Goal: Task Accomplishment & Management: Manage account settings

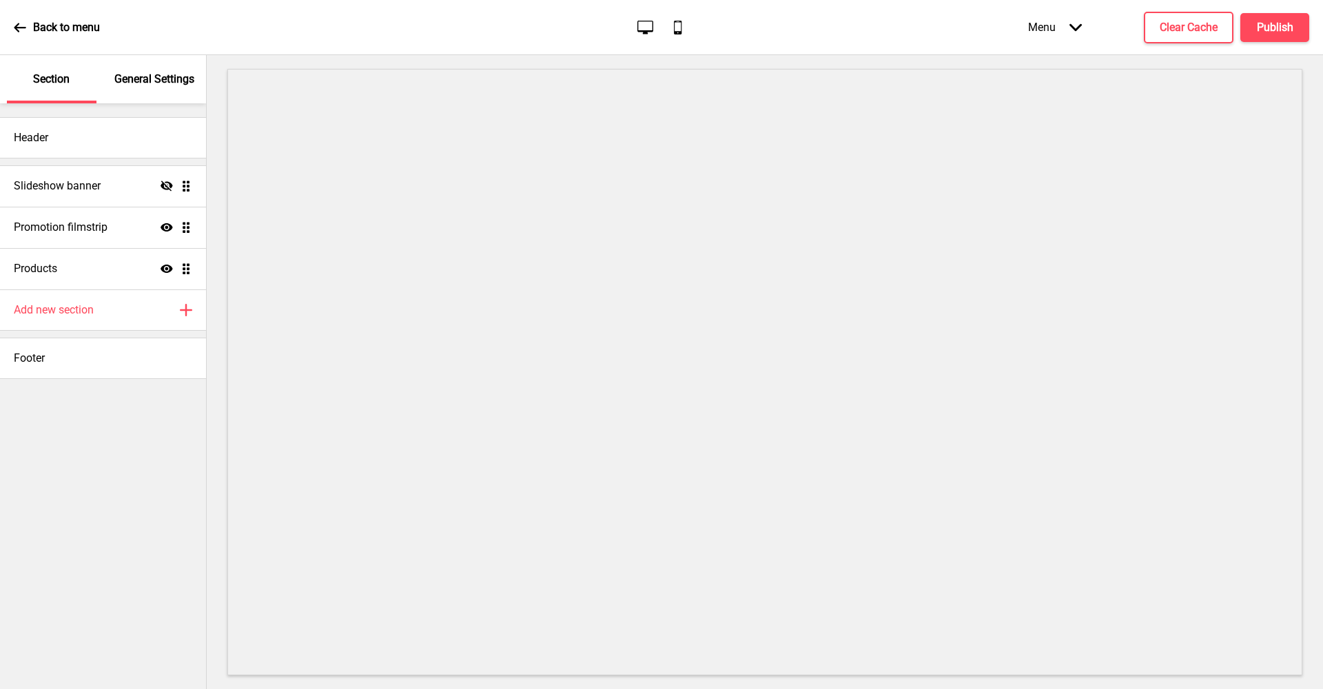
click at [79, 32] on p "Back to menu" at bounding box center [66, 27] width 67 height 15
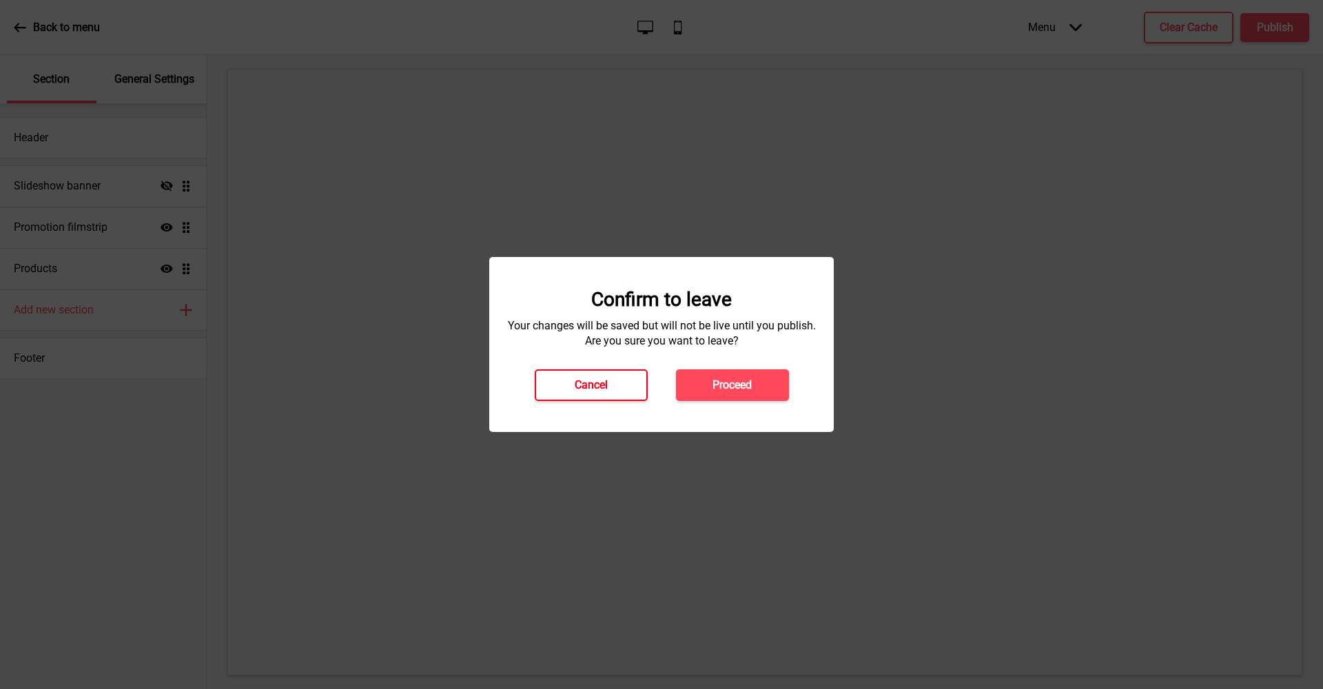
click at [582, 375] on button "Cancel" at bounding box center [591, 385] width 113 height 32
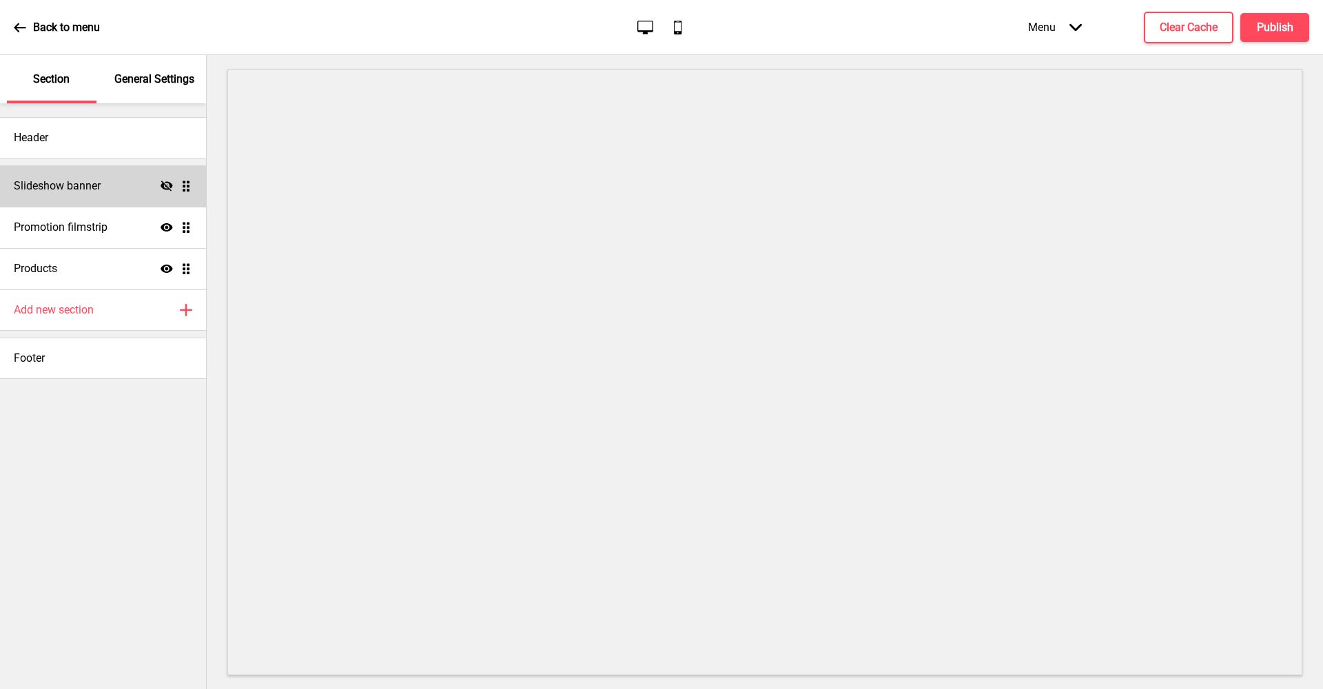
click at [120, 192] on div "Slideshow banner Hide Drag" at bounding box center [103, 185] width 206 height 41
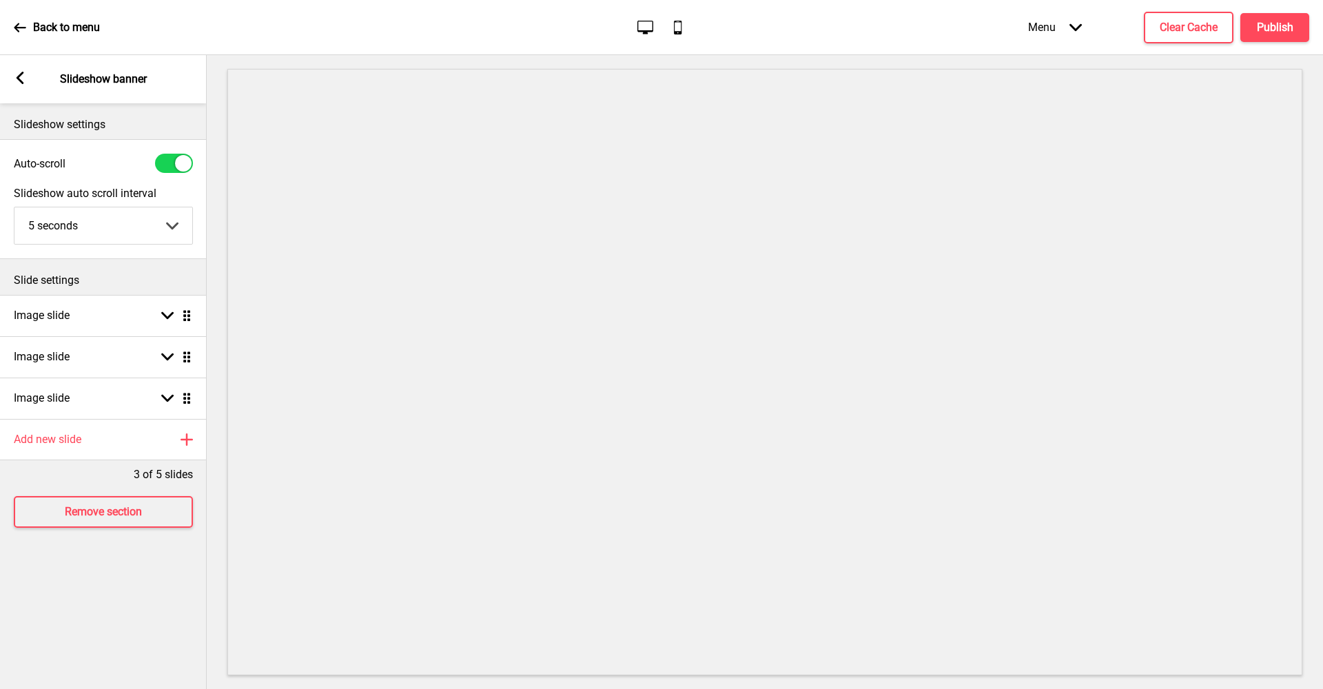
click at [28, 86] on div "Arrow left Slideshow banner" at bounding box center [103, 79] width 207 height 48
click at [21, 76] on g at bounding box center [20, 78] width 12 height 12
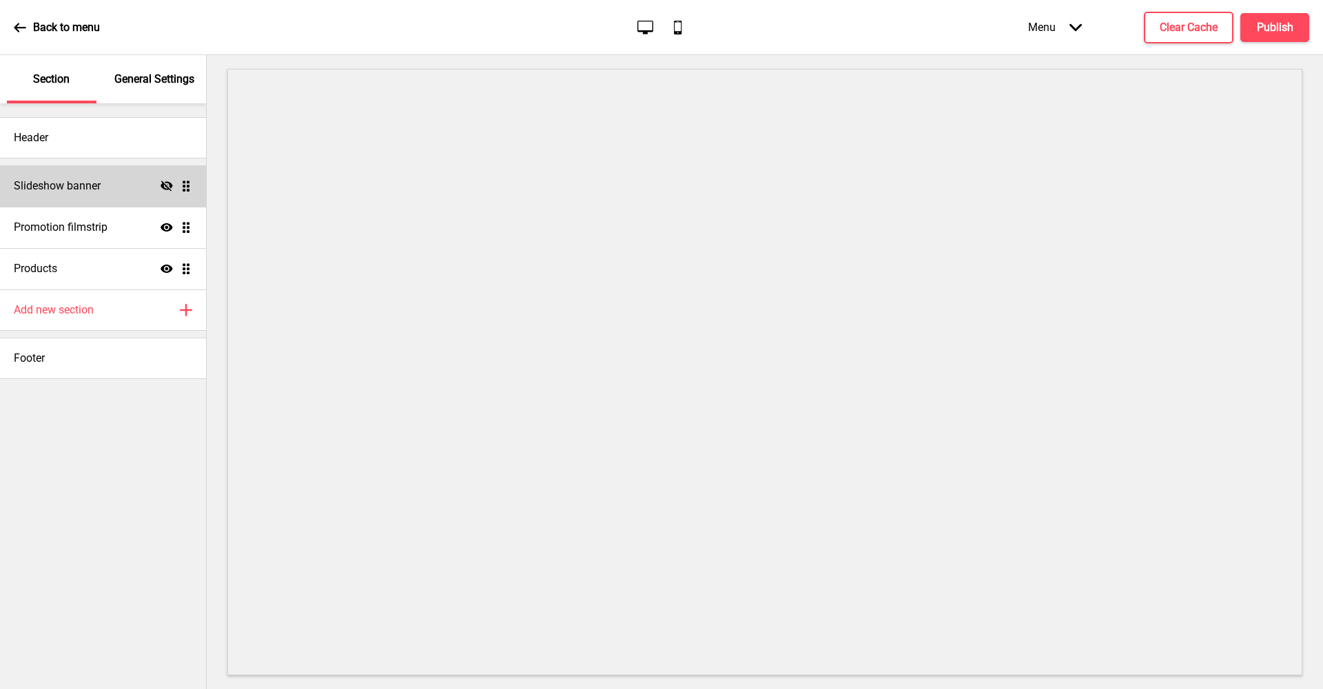
click at [88, 187] on h4 "Slideshow banner" at bounding box center [57, 185] width 87 height 15
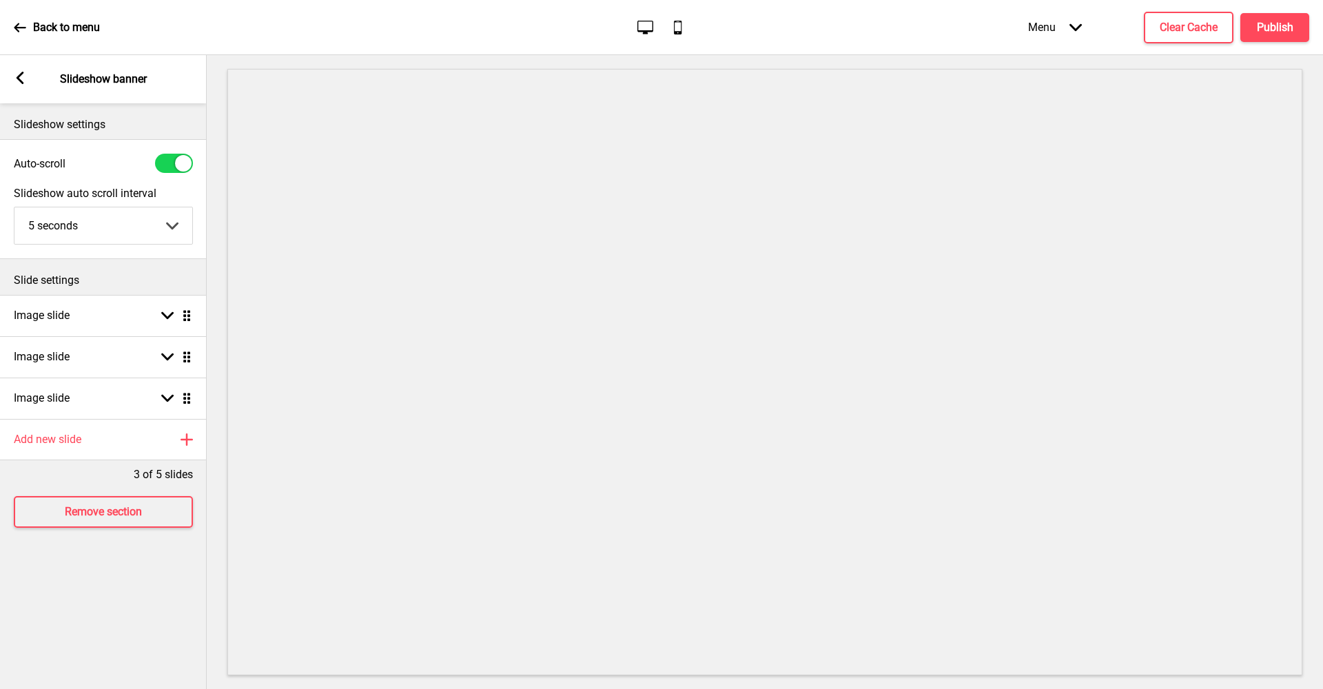
click at [18, 83] on rect at bounding box center [20, 78] width 12 height 12
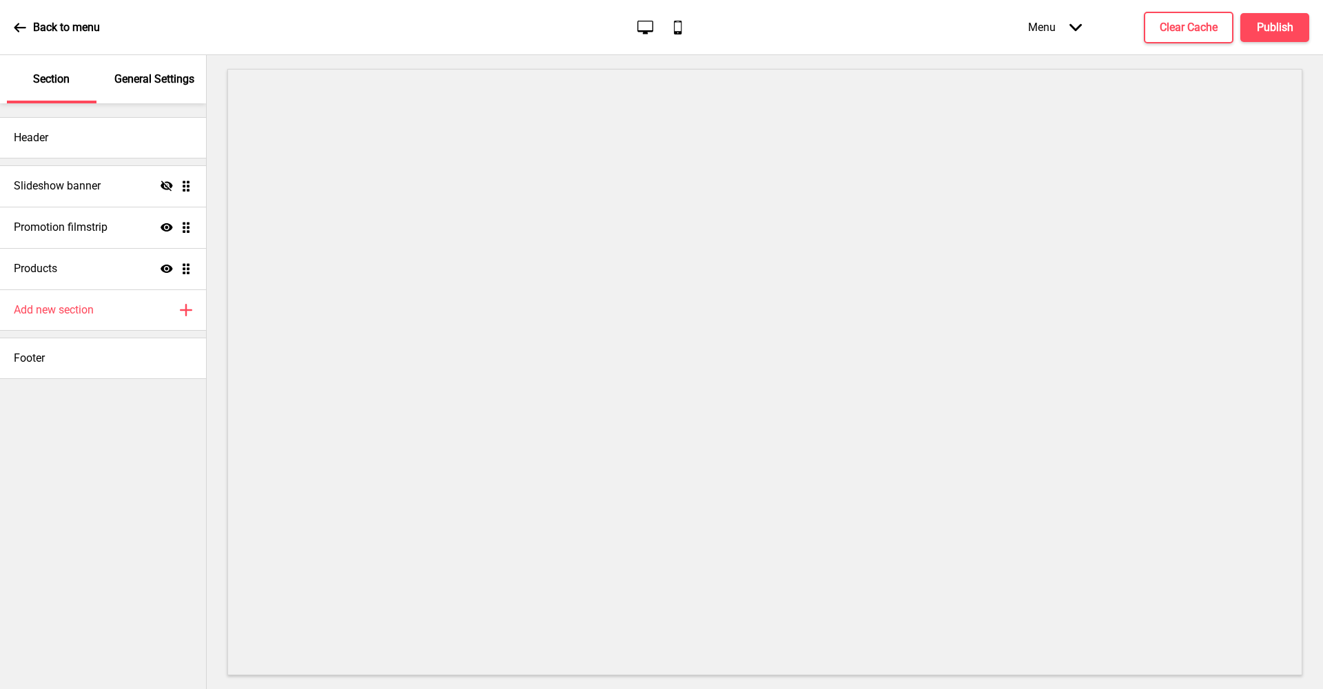
click at [134, 94] on div "General Settings" at bounding box center [155, 79] width 90 height 48
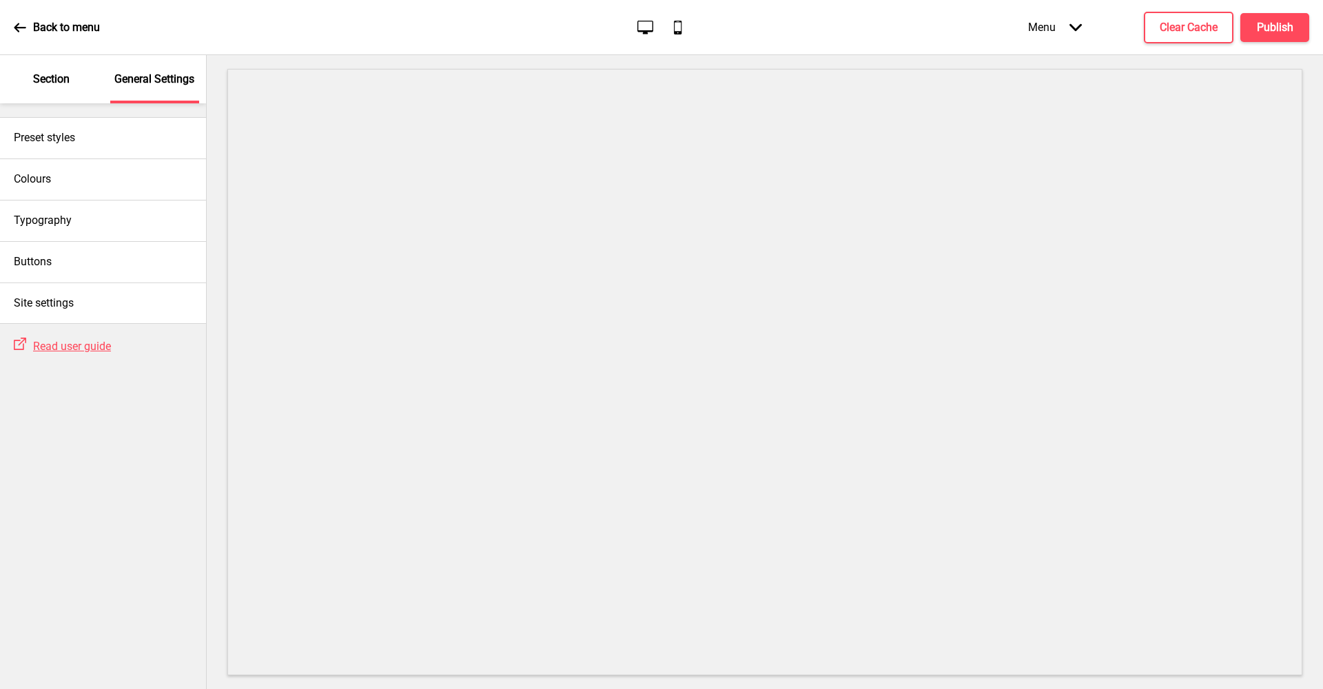
click at [54, 69] on div "Section" at bounding box center [52, 79] width 90 height 48
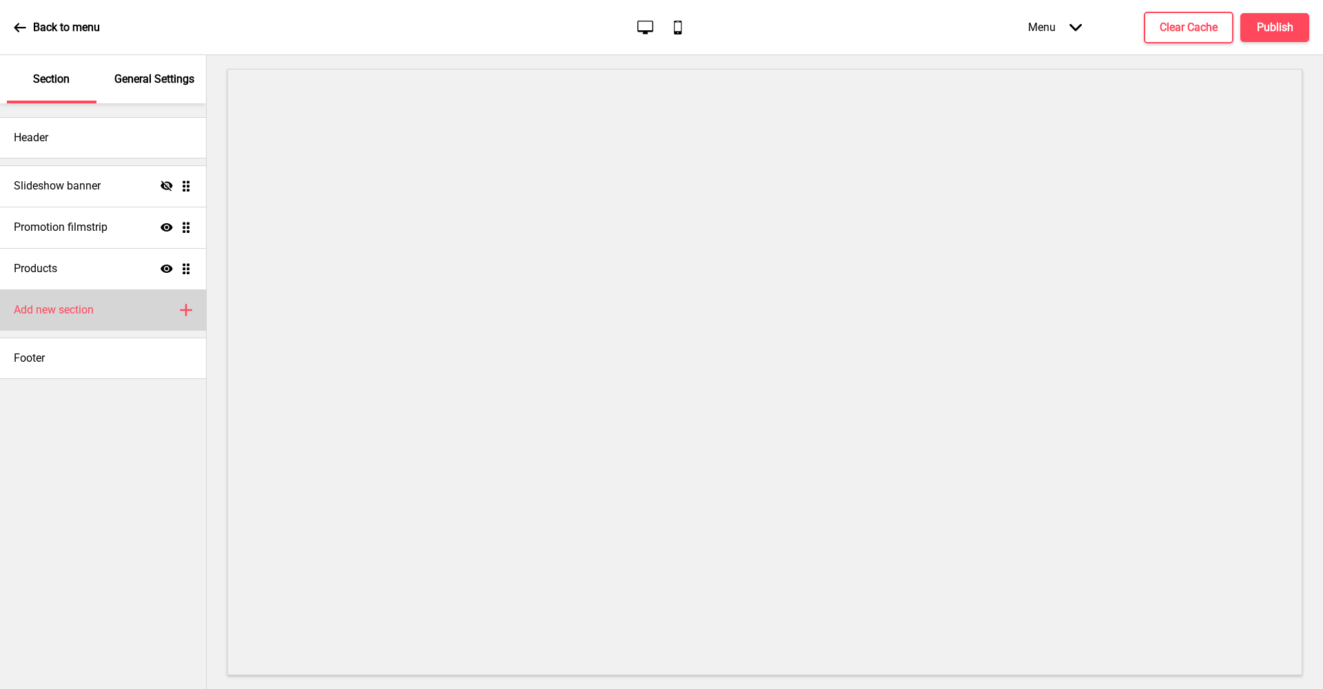
click at [58, 312] on h4 "Add new section" at bounding box center [54, 310] width 80 height 15
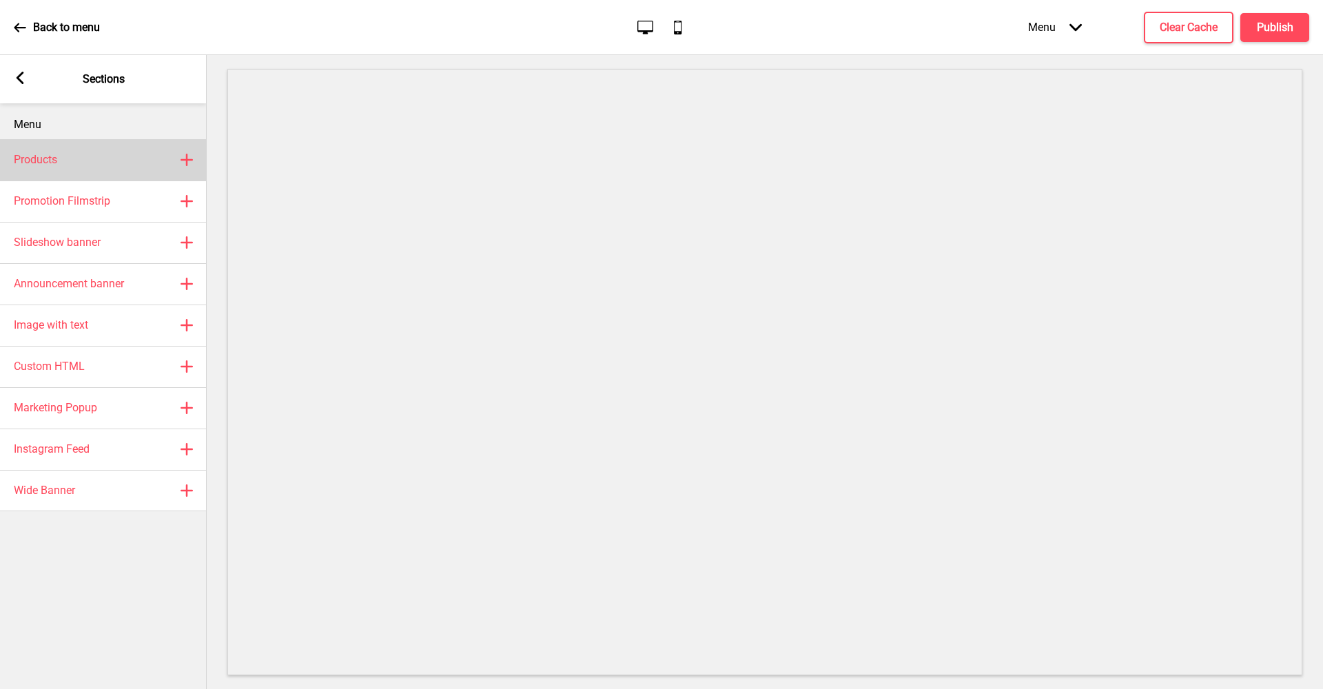
click at [86, 159] on div "Products Plus" at bounding box center [103, 159] width 207 height 41
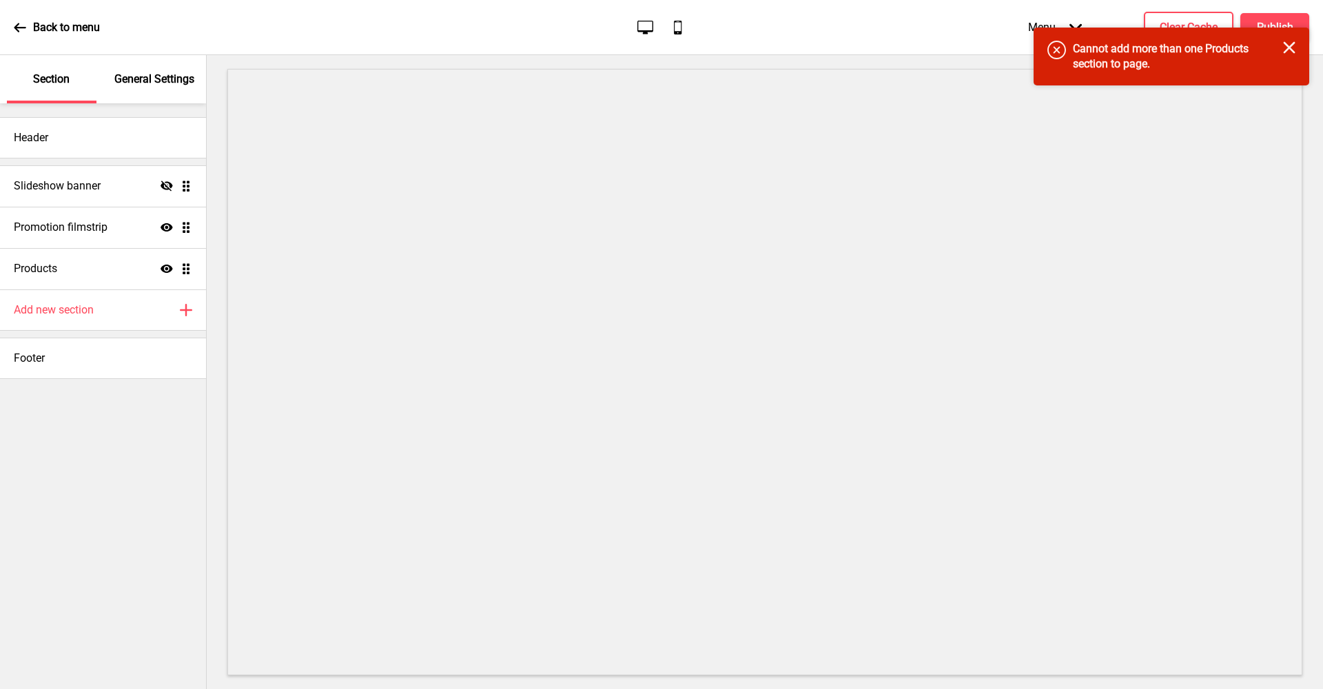
click at [1287, 47] on icon "Close" at bounding box center [1289, 47] width 12 height 12
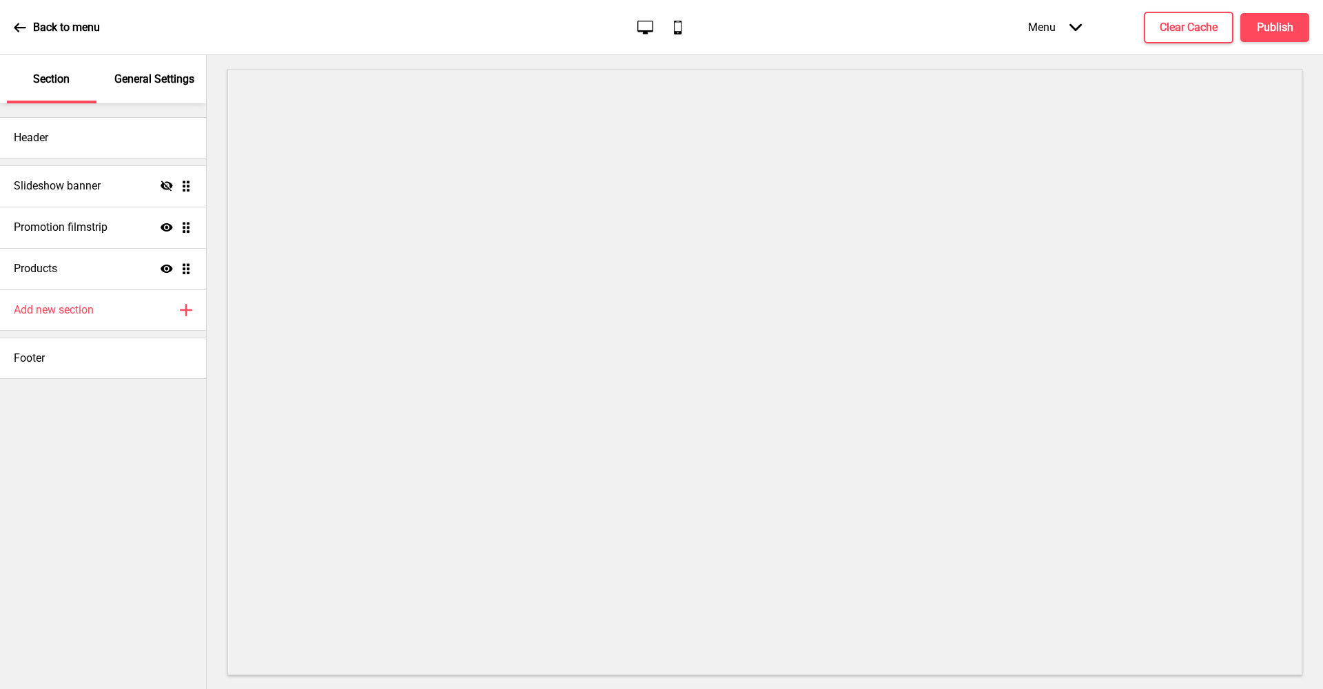
click at [42, 82] on p "Section" at bounding box center [51, 79] width 37 height 15
click at [179, 269] on div "Show Drag" at bounding box center [177, 269] width 32 height 12
select select "side"
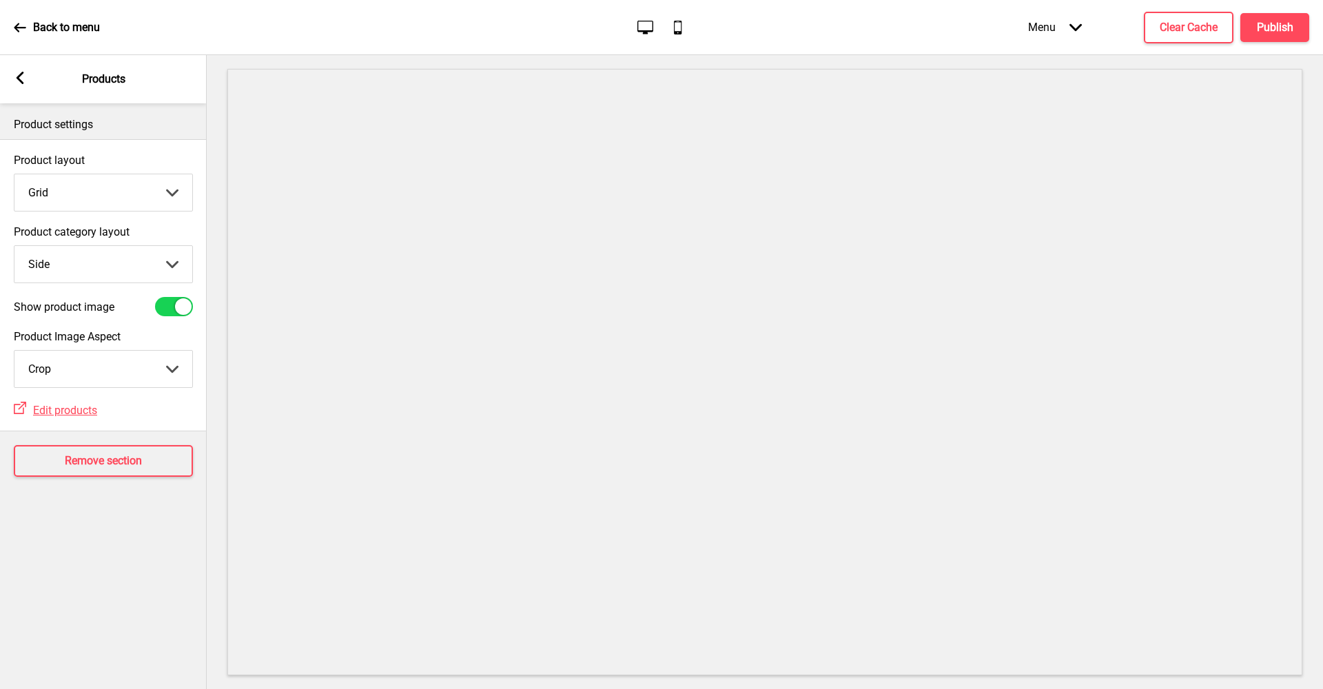
click at [23, 78] on rect at bounding box center [20, 78] width 12 height 12
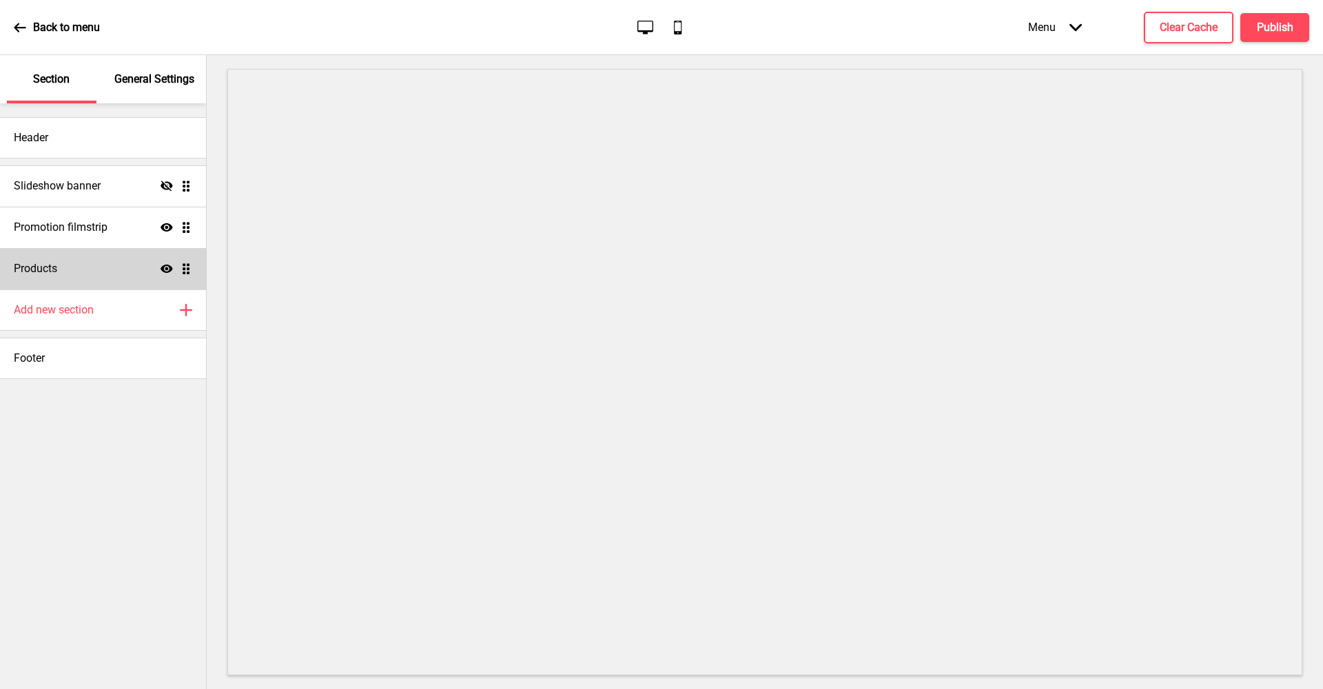
click at [136, 269] on div "Products Show Drag" at bounding box center [103, 268] width 206 height 41
select select "side"
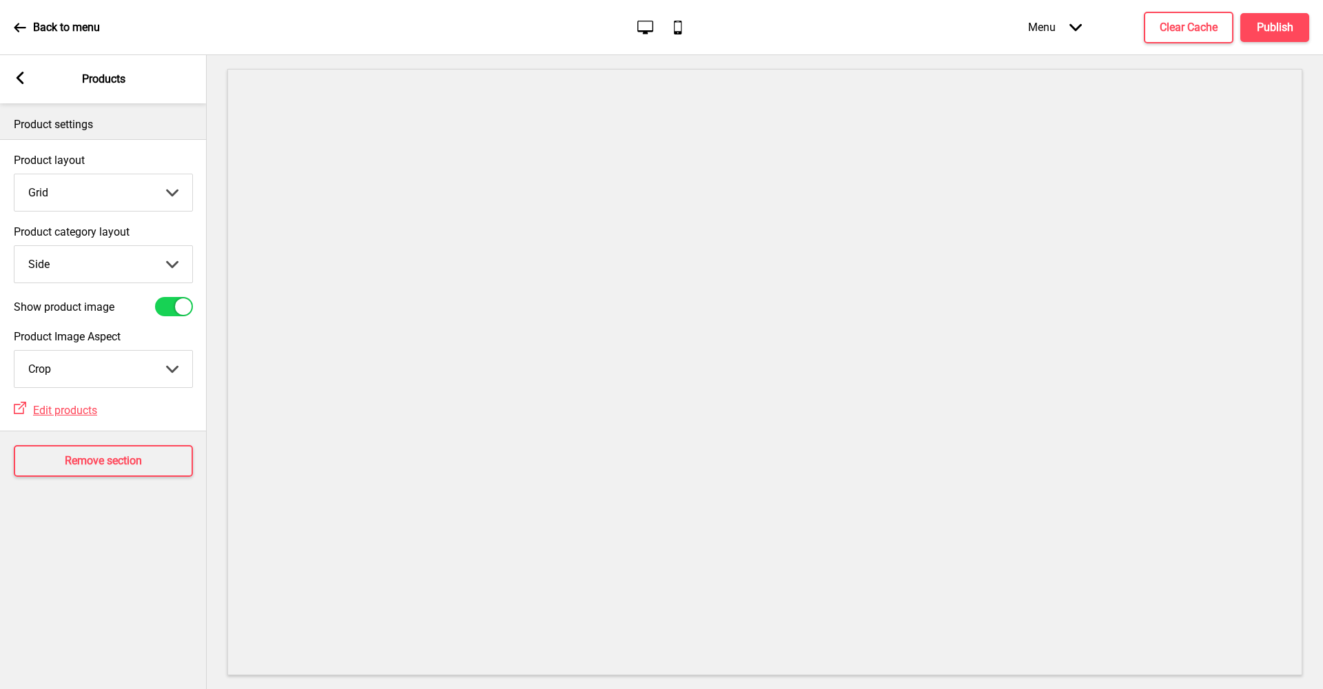
click at [28, 87] on div "Arrow left Products" at bounding box center [103, 79] width 207 height 48
click at [23, 80] on rect at bounding box center [20, 78] width 12 height 12
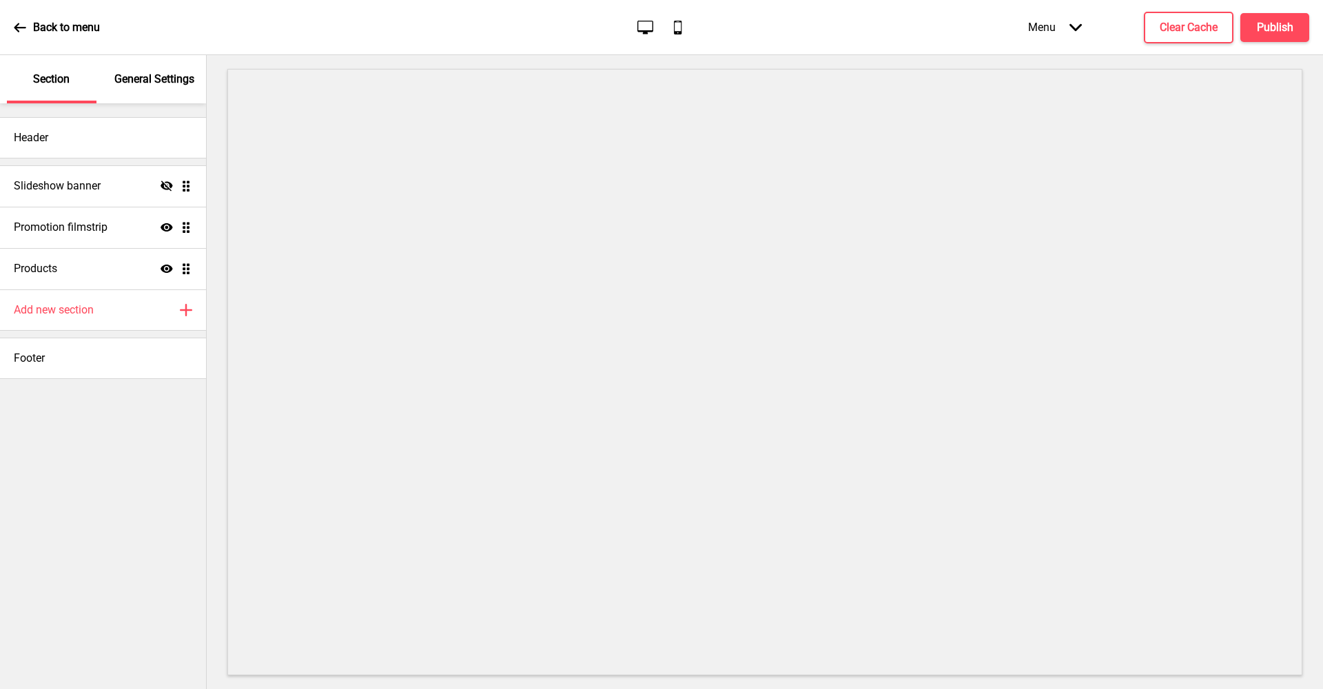
click at [150, 72] on p "General Settings" at bounding box center [154, 79] width 80 height 15
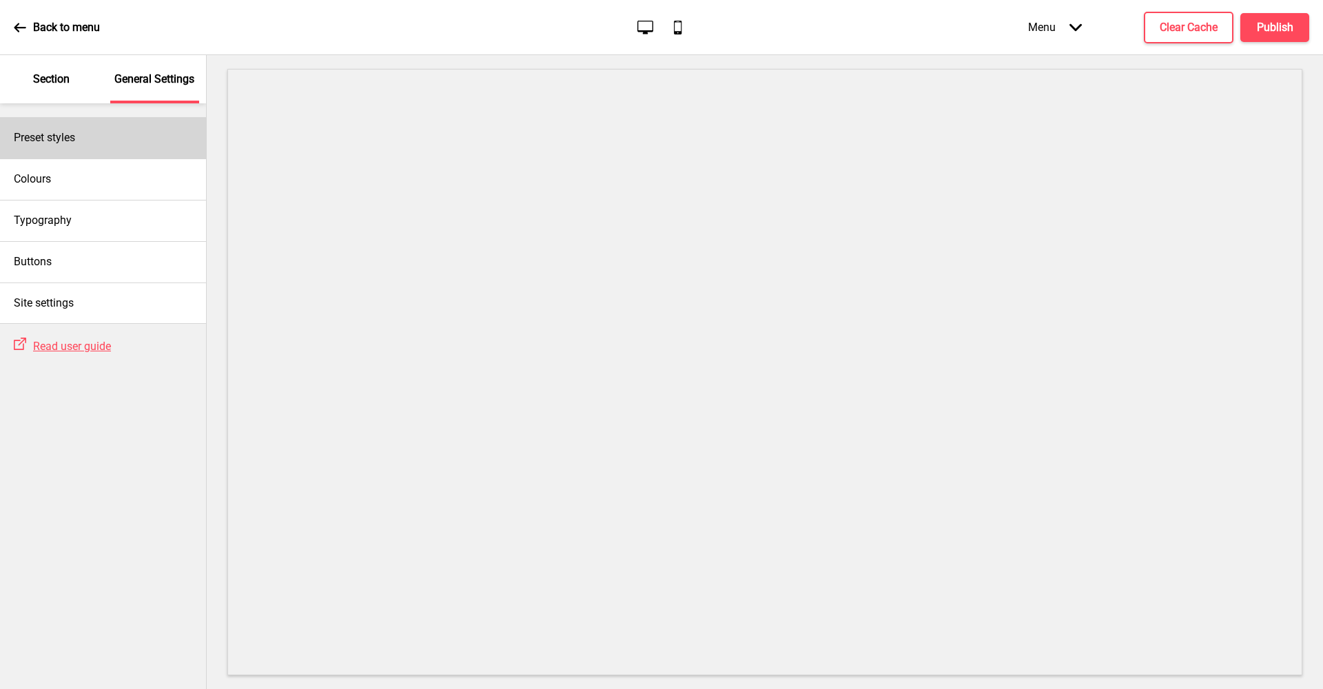
click at [83, 142] on div "Preset styles" at bounding box center [103, 137] width 206 height 41
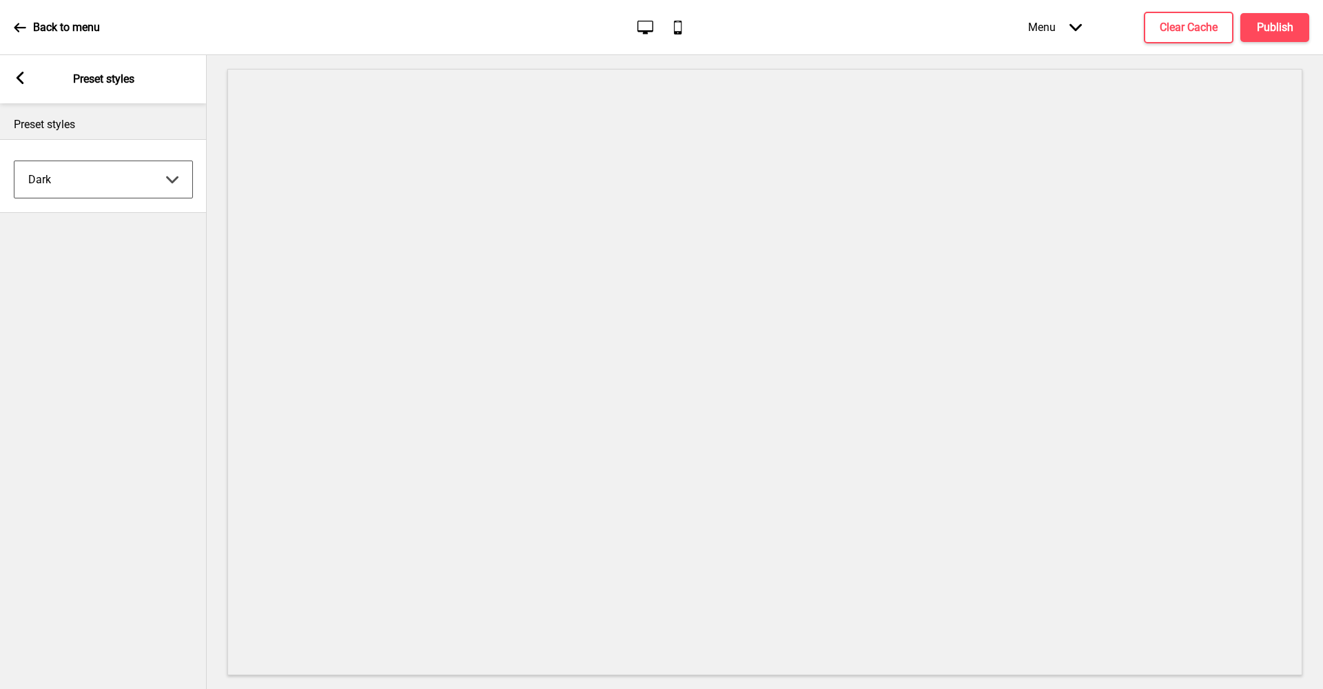
select select "minimalist"
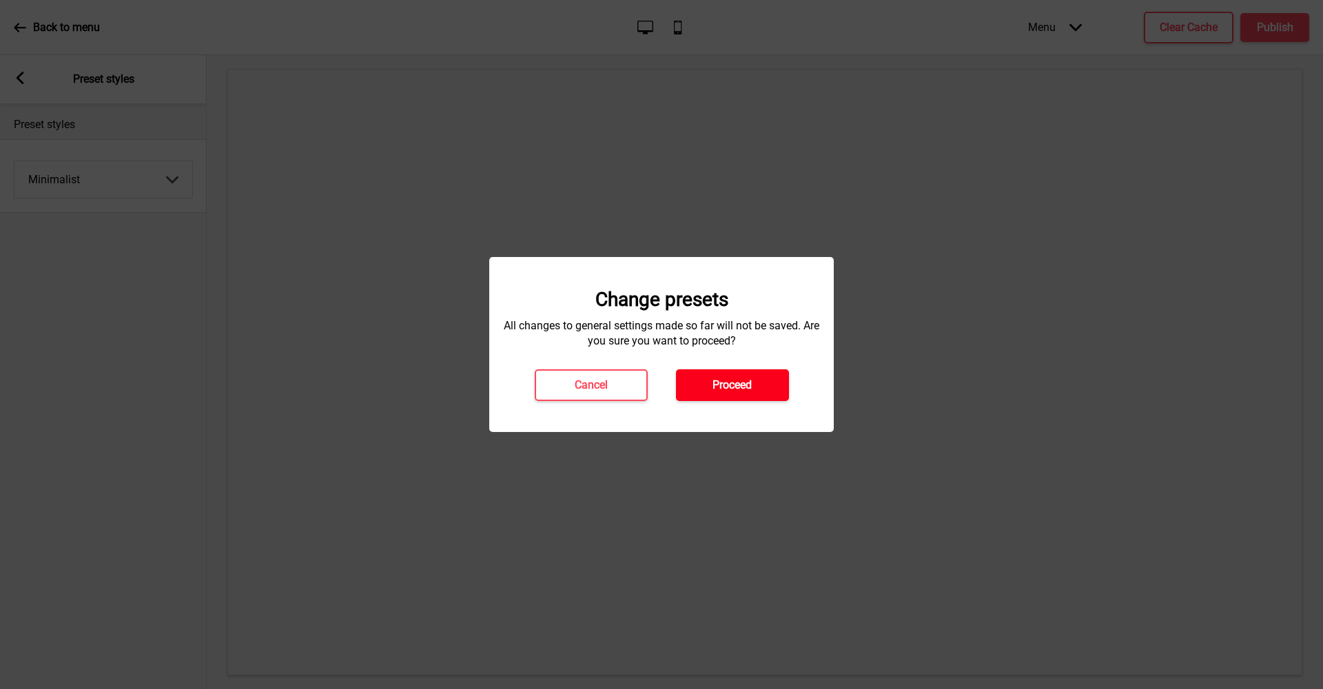
click at [729, 374] on button "Proceed" at bounding box center [732, 385] width 113 height 32
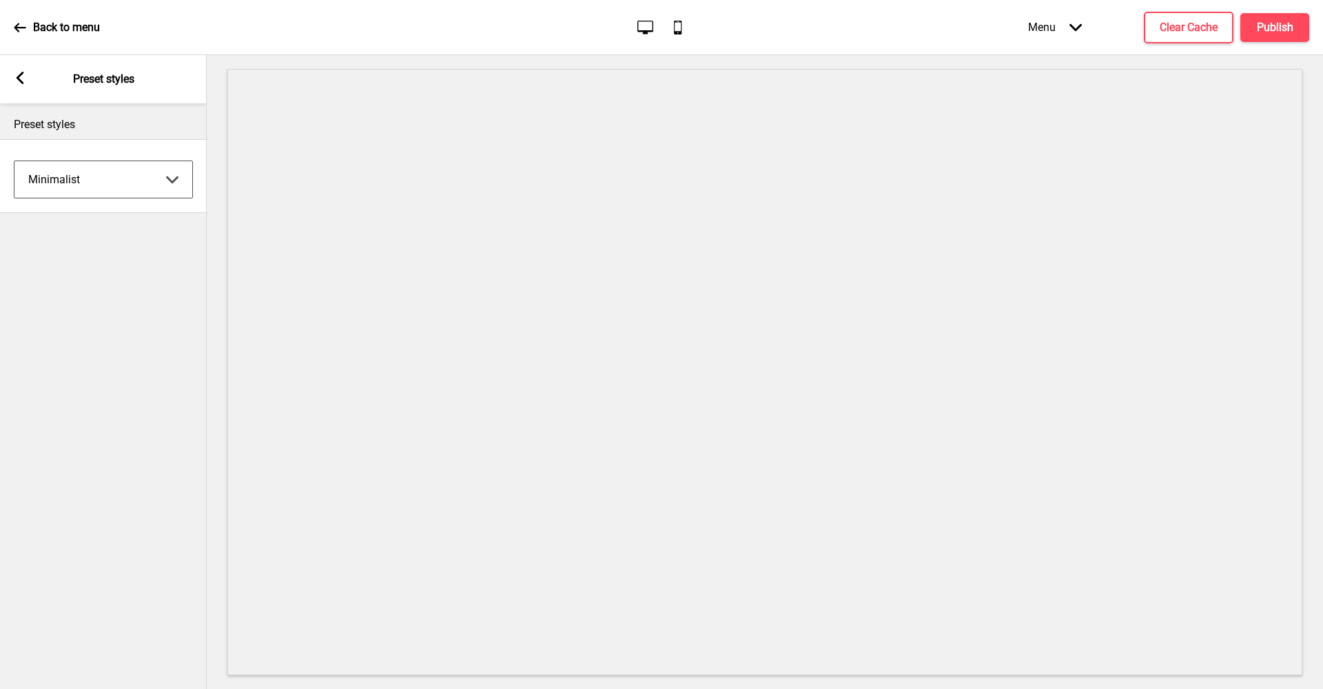
click at [1054, 32] on div "Menu Arrow down" at bounding box center [1054, 27] width 81 height 41
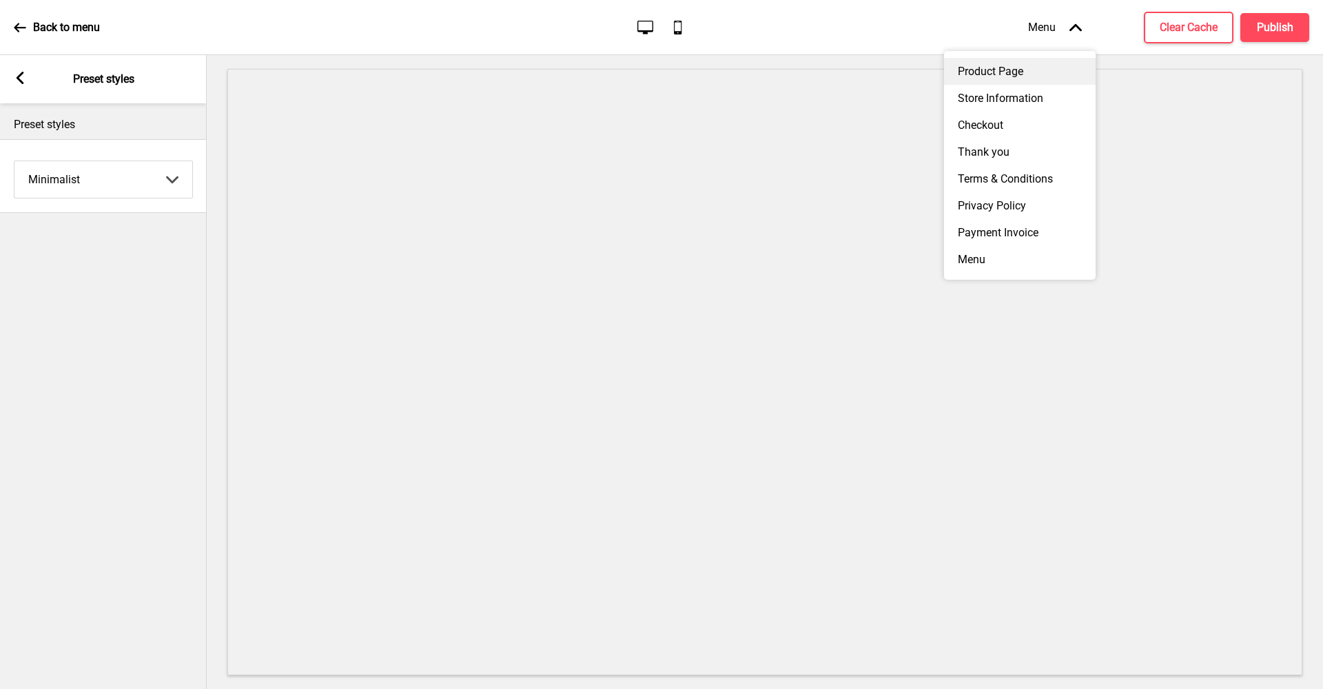
click at [1023, 68] on div "Product Page" at bounding box center [1020, 71] width 152 height 27
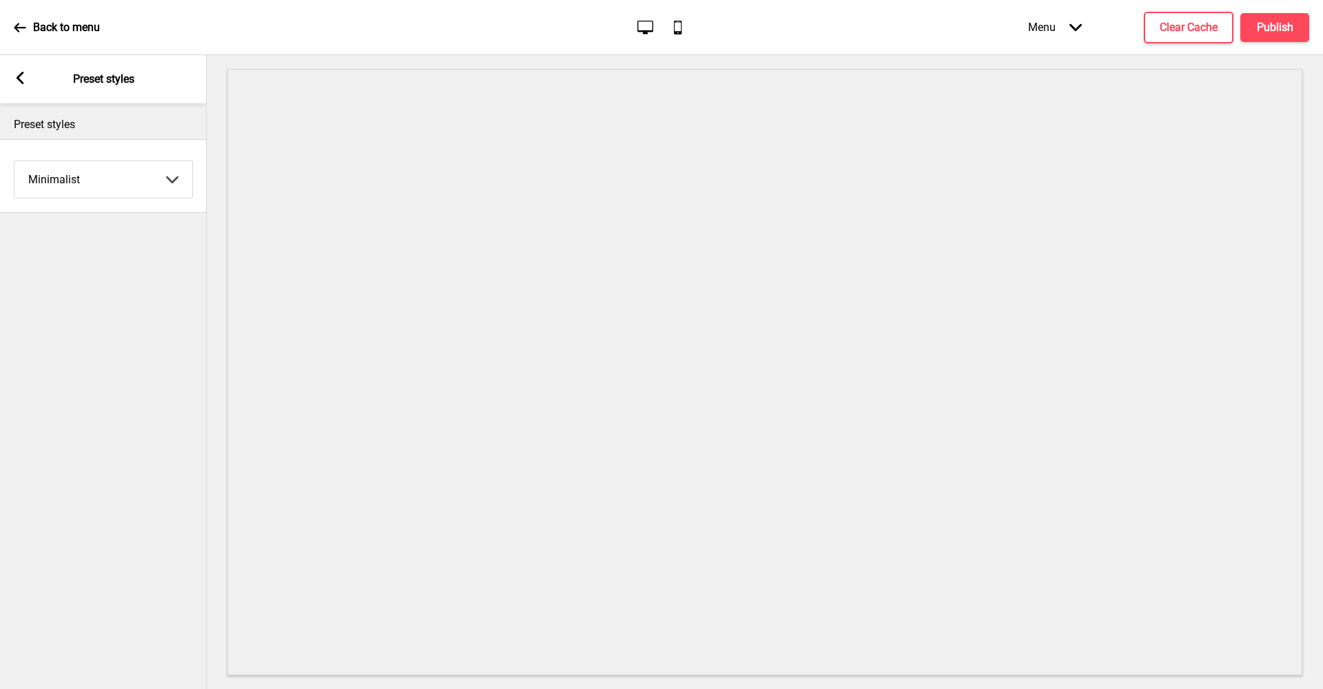
click at [20, 74] on icon at bounding box center [21, 78] width 8 height 12
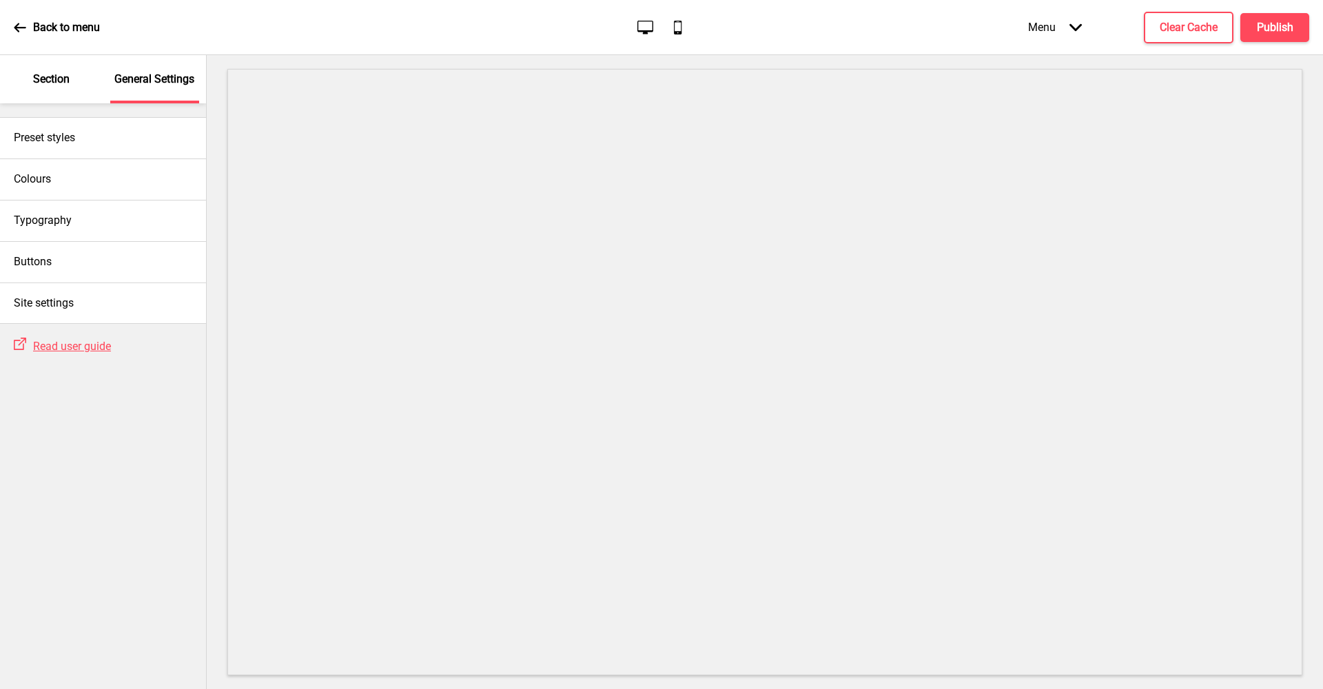
click at [44, 75] on p "Section" at bounding box center [51, 79] width 37 height 15
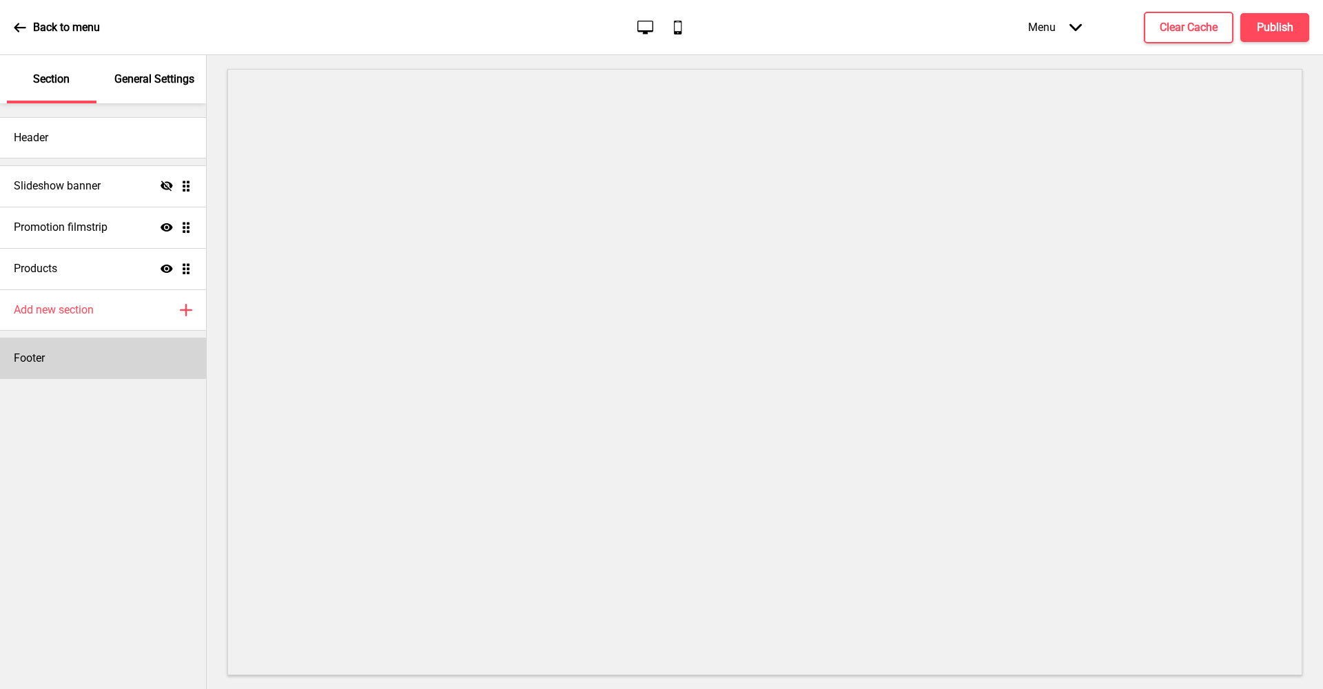
click at [71, 340] on div "Footer" at bounding box center [103, 358] width 206 height 41
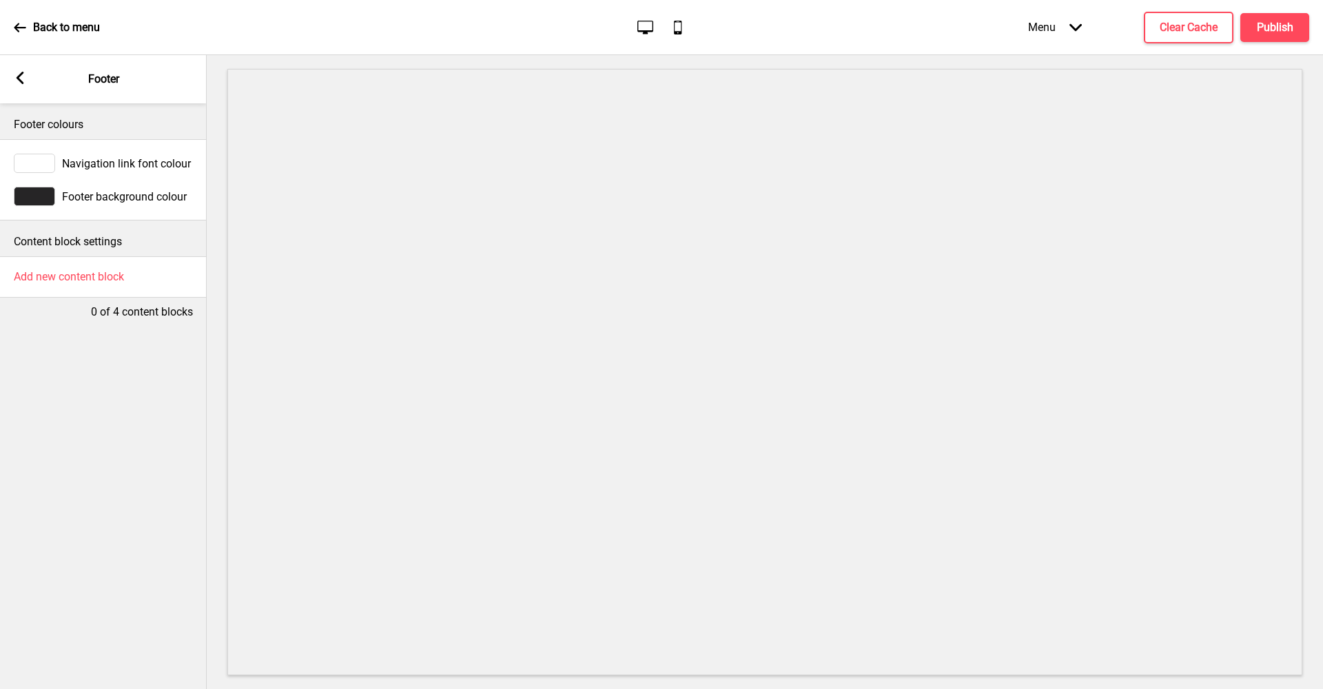
click at [22, 81] on icon at bounding box center [21, 78] width 8 height 12
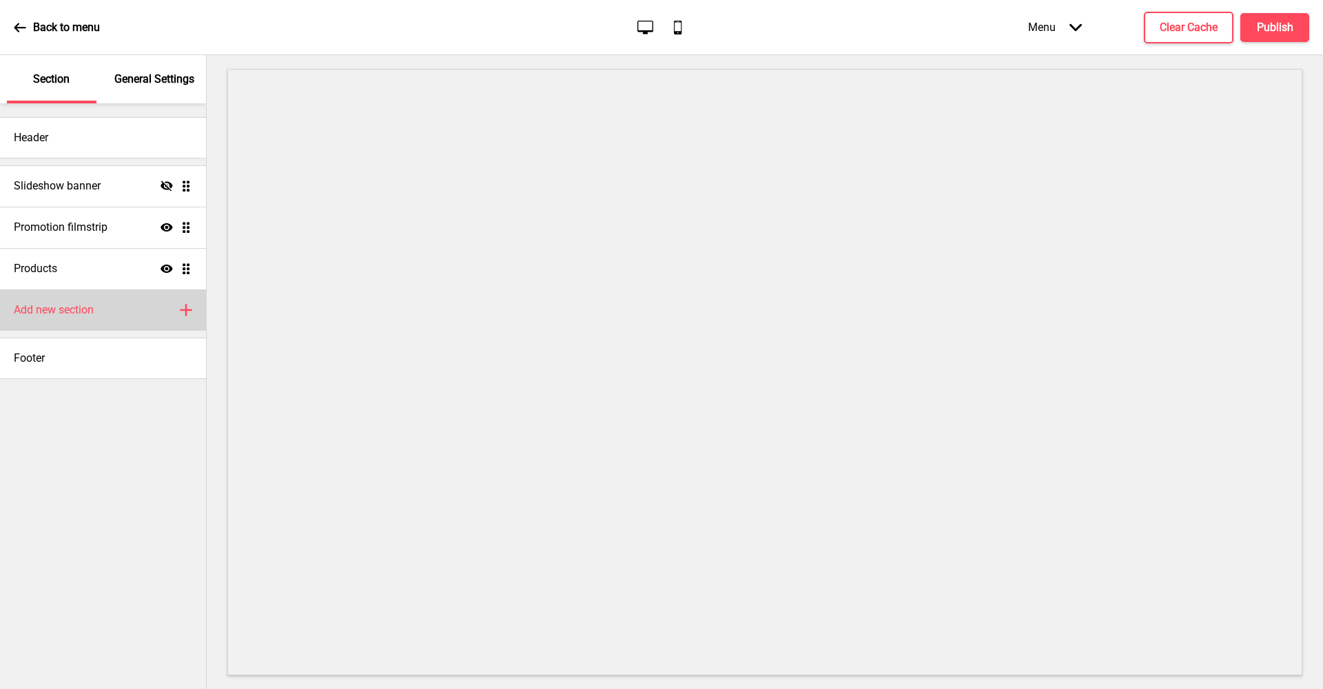
click at [43, 300] on div "Add new section Plus" at bounding box center [103, 309] width 206 height 41
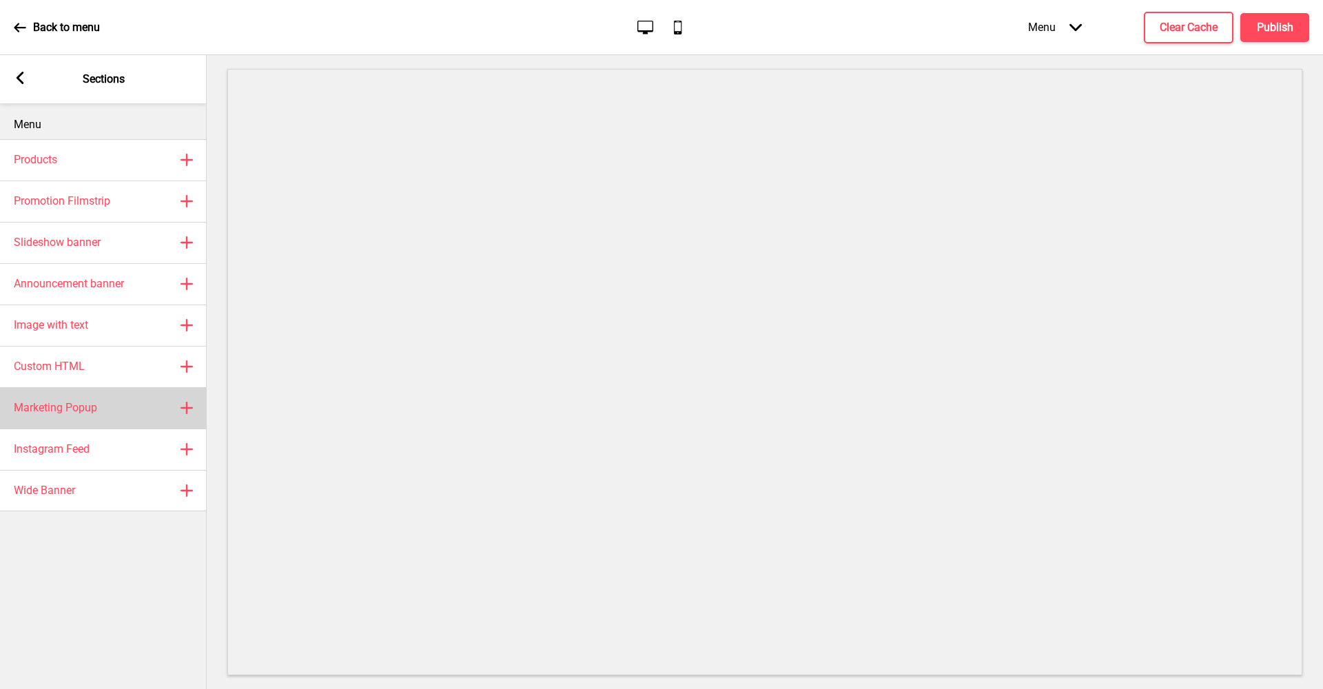
click at [68, 405] on h4 "Marketing Popup" at bounding box center [55, 407] width 83 height 15
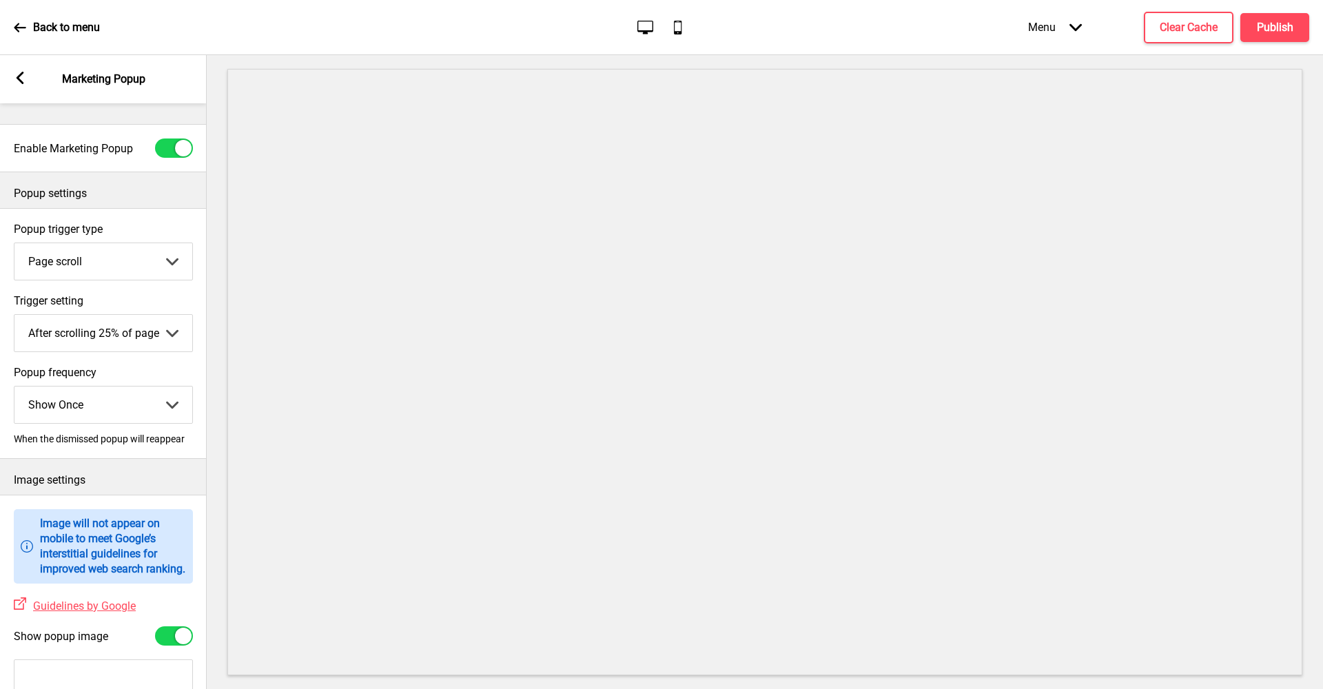
click at [20, 82] on icon at bounding box center [21, 78] width 8 height 12
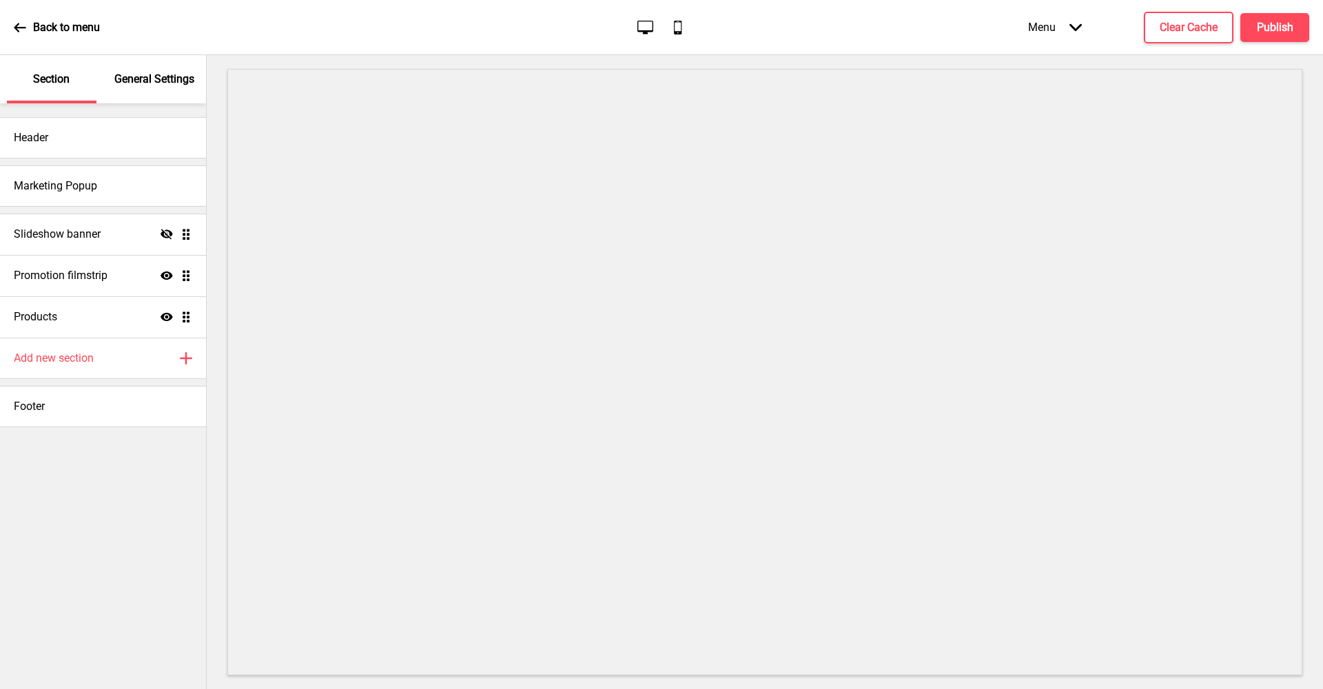
click at [28, 30] on div "Back to menu" at bounding box center [57, 27] width 86 height 37
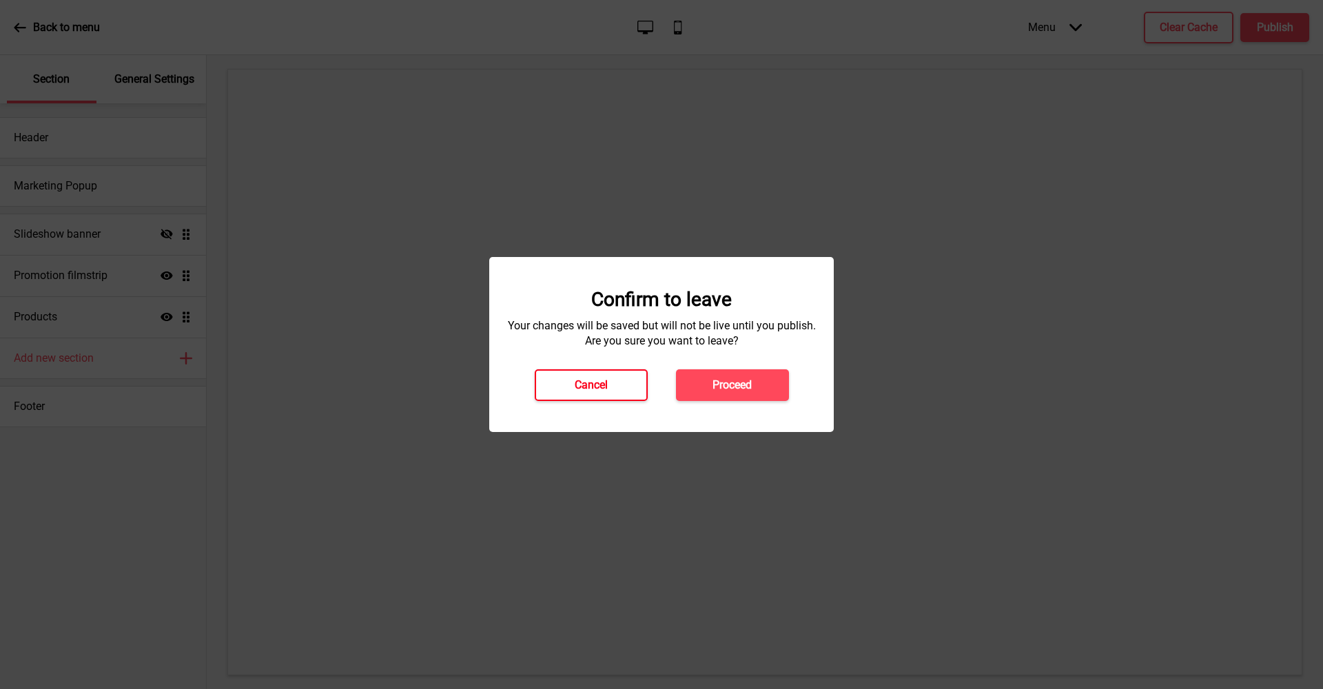
click at [613, 385] on button "Cancel" at bounding box center [591, 385] width 113 height 32
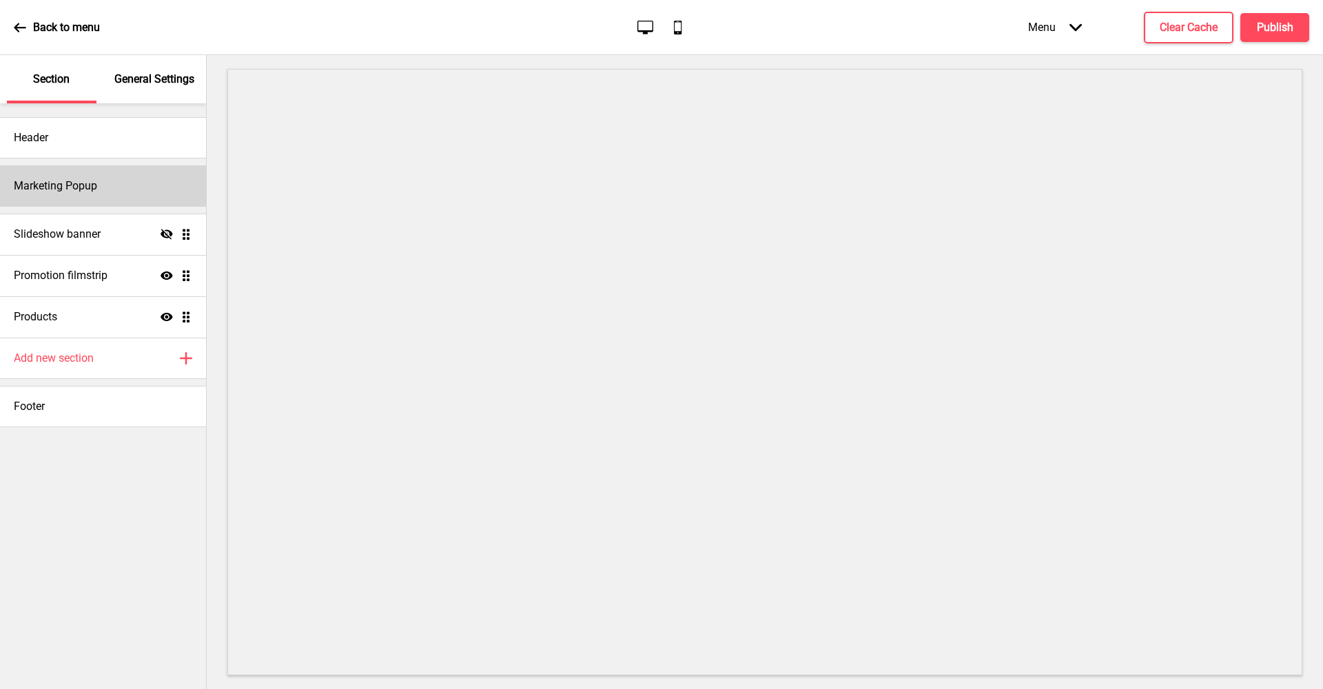
click at [133, 188] on div "Marketing Popup" at bounding box center [103, 185] width 206 height 41
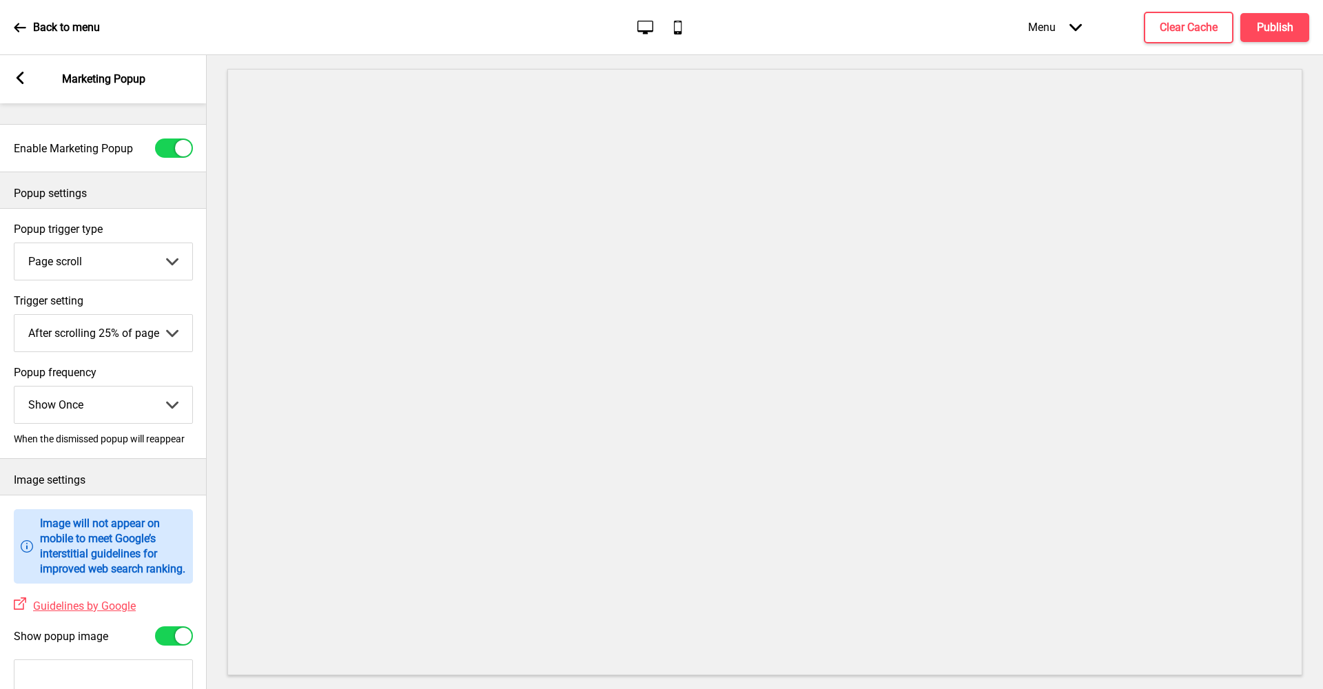
click at [14, 76] on rect at bounding box center [20, 78] width 12 height 12
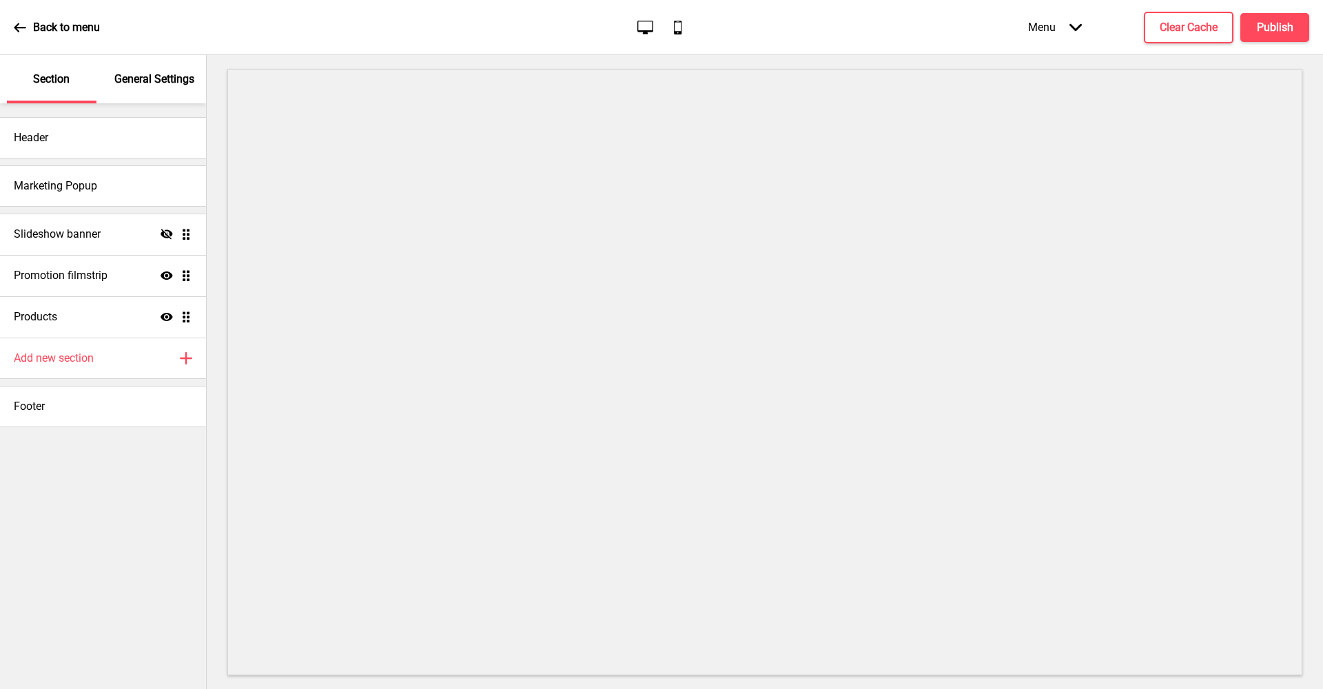
click at [50, 26] on p "Back to menu" at bounding box center [66, 27] width 67 height 15
click at [1073, 33] on icon "Arrow down" at bounding box center [1076, 27] width 12 height 12
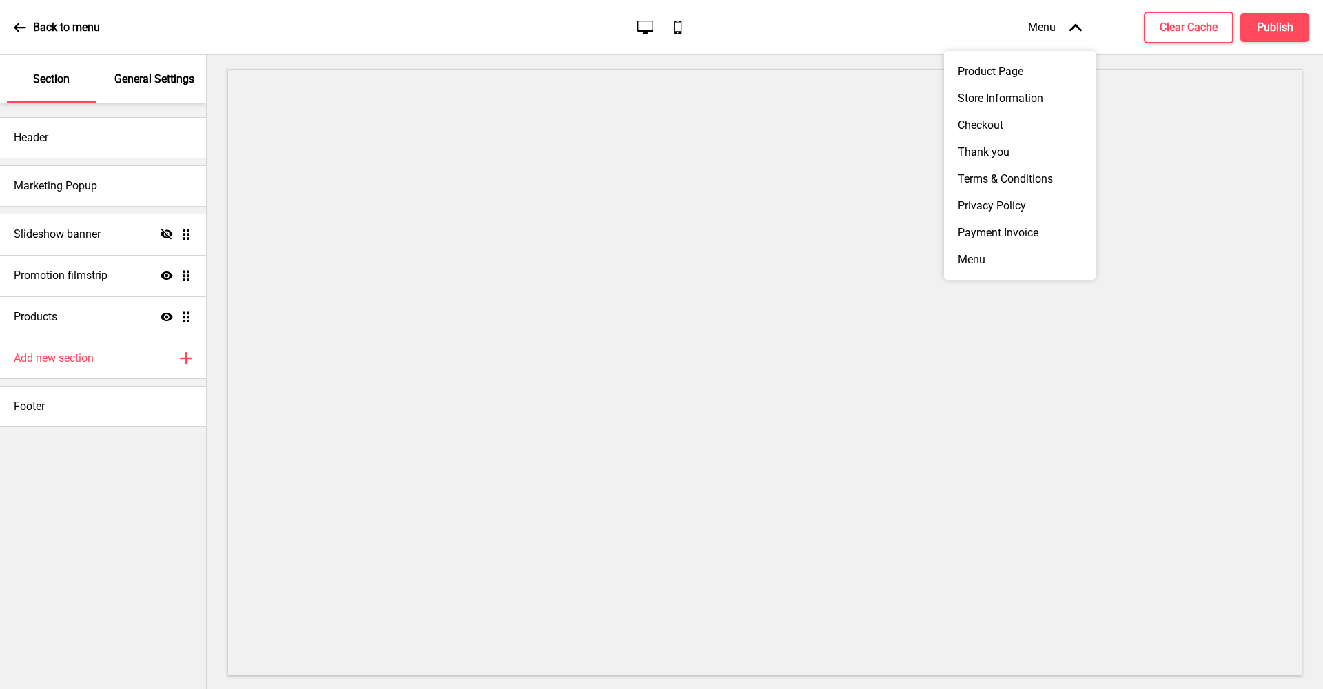
click at [1073, 28] on icon at bounding box center [1076, 27] width 12 height 8
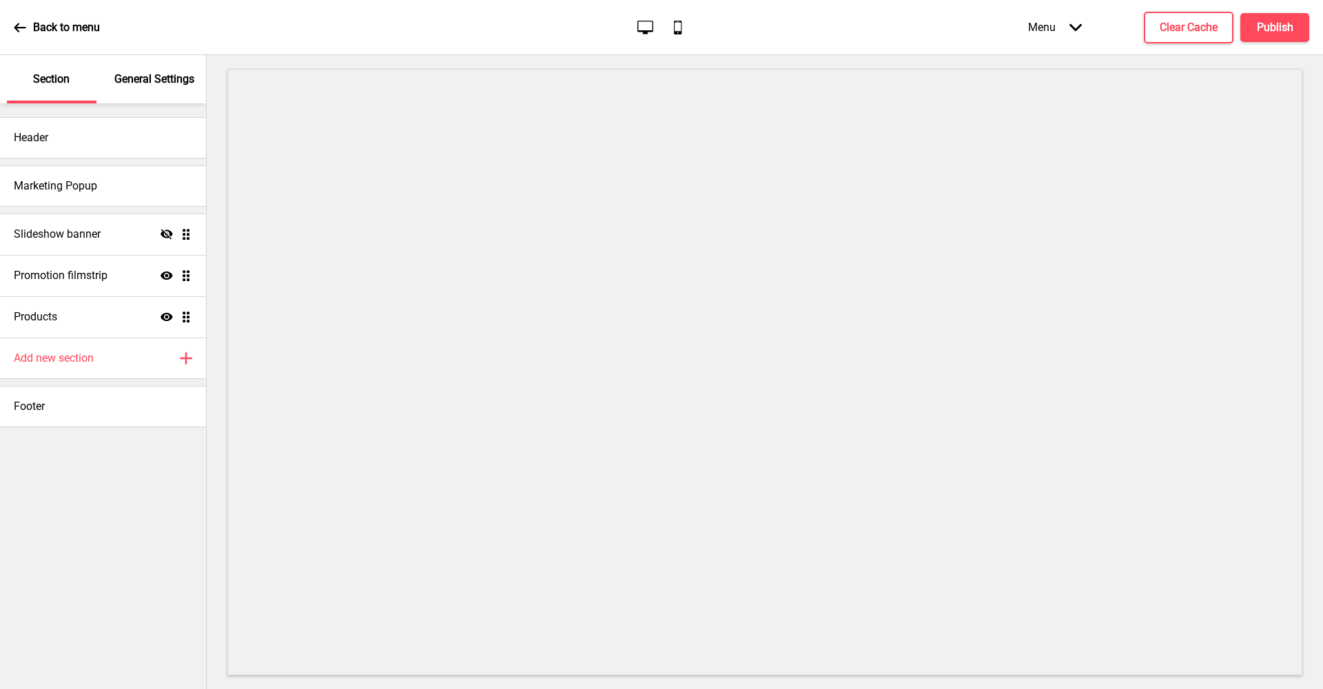
click at [165, 88] on div "General Settings" at bounding box center [155, 79] width 90 height 48
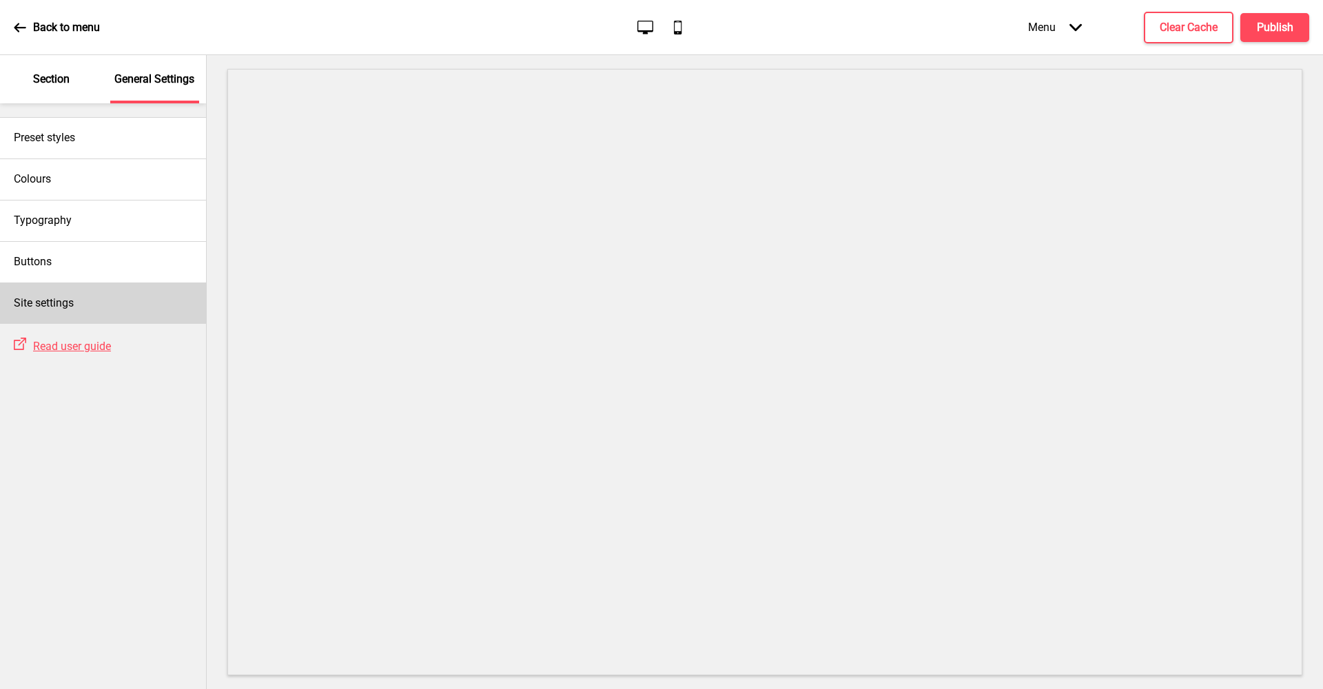
click at [74, 307] on h4 "Site settings" at bounding box center [44, 303] width 60 height 15
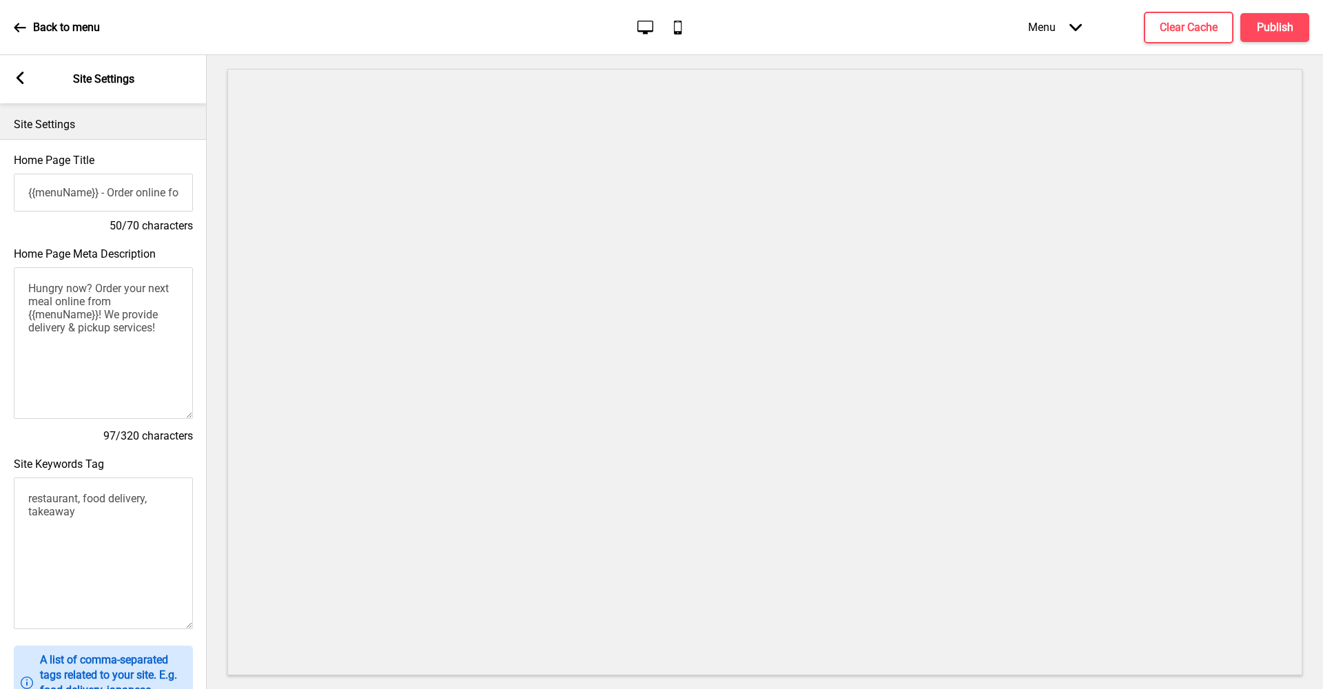
scroll to position [433, 0]
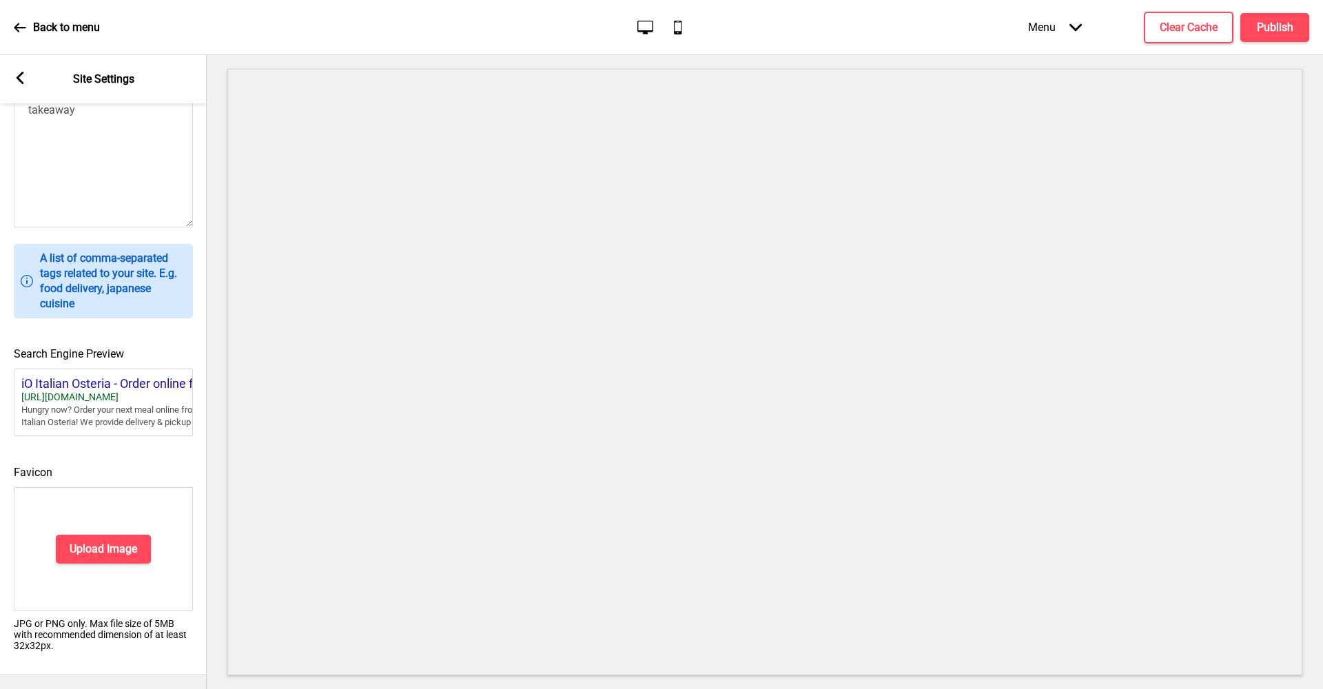
click at [14, 20] on div "Back to menu" at bounding box center [57, 27] width 86 height 37
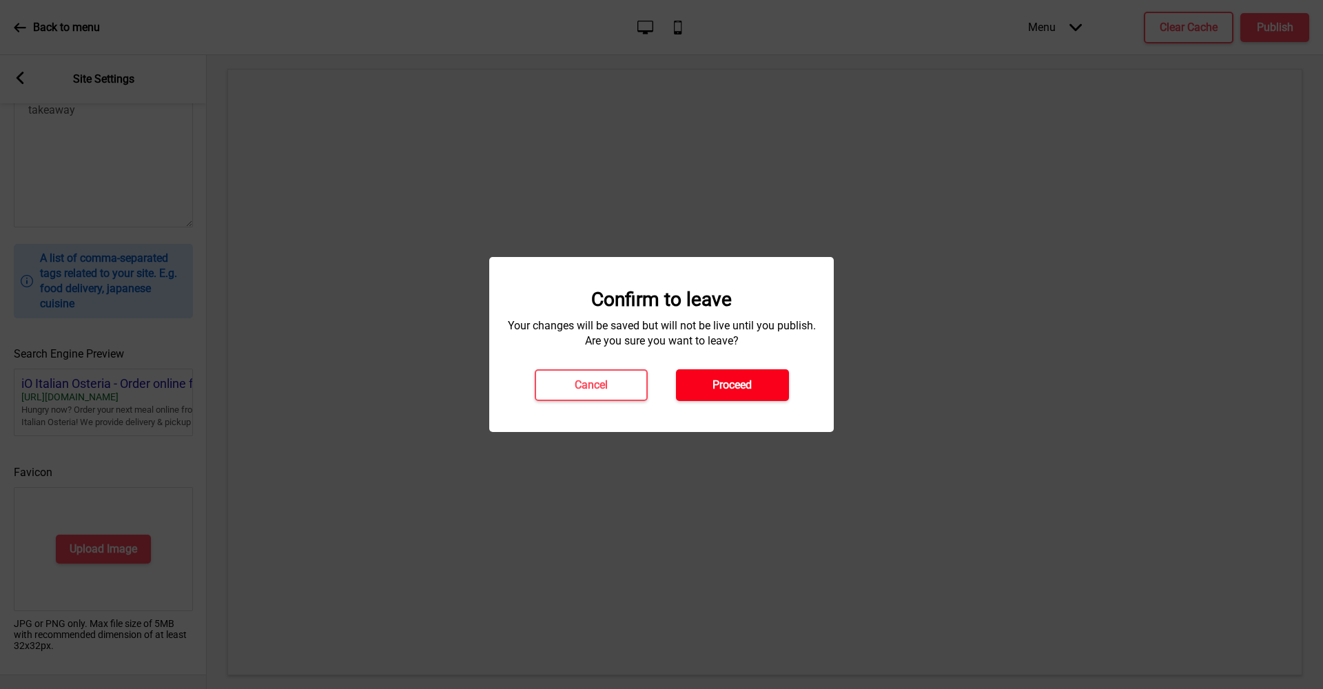
click at [725, 378] on h4 "Proceed" at bounding box center [732, 385] width 39 height 15
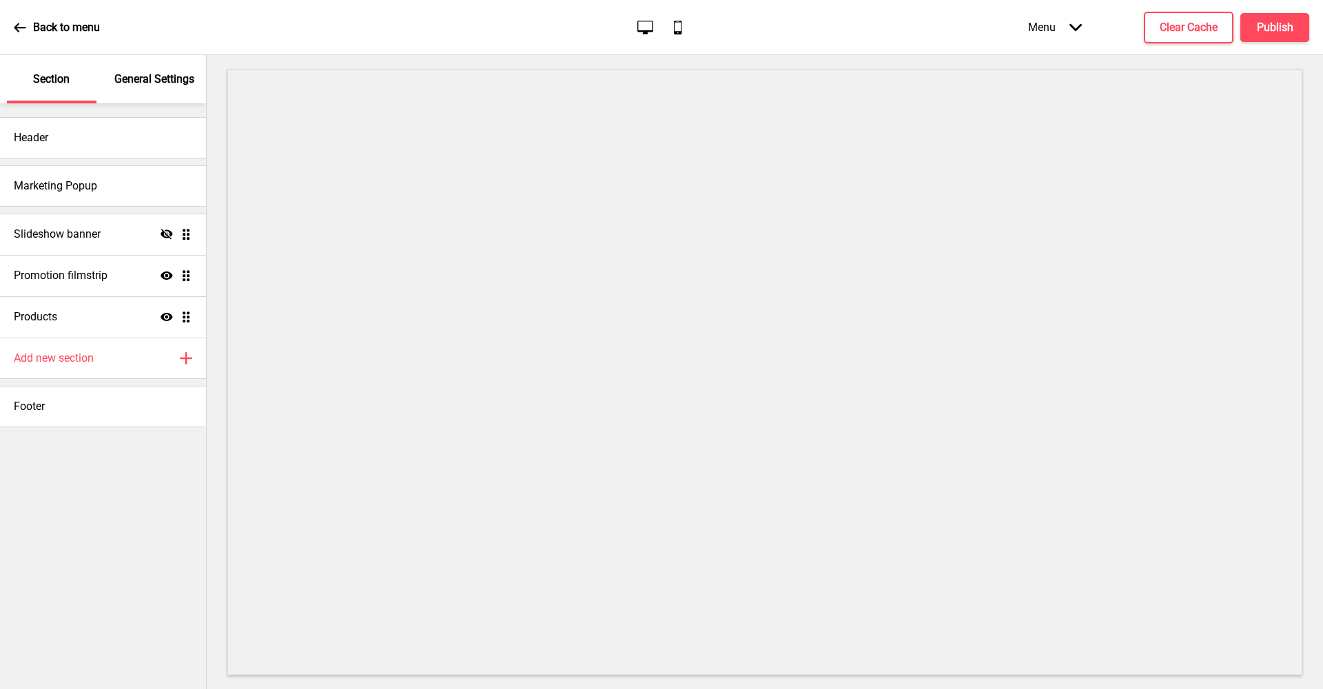
click at [684, 24] on icon "Mobile" at bounding box center [677, 27] width 19 height 19
click at [653, 22] on icon "Desktop" at bounding box center [645, 27] width 19 height 19
click at [81, 23] on p "Back to menu" at bounding box center [66, 27] width 67 height 15
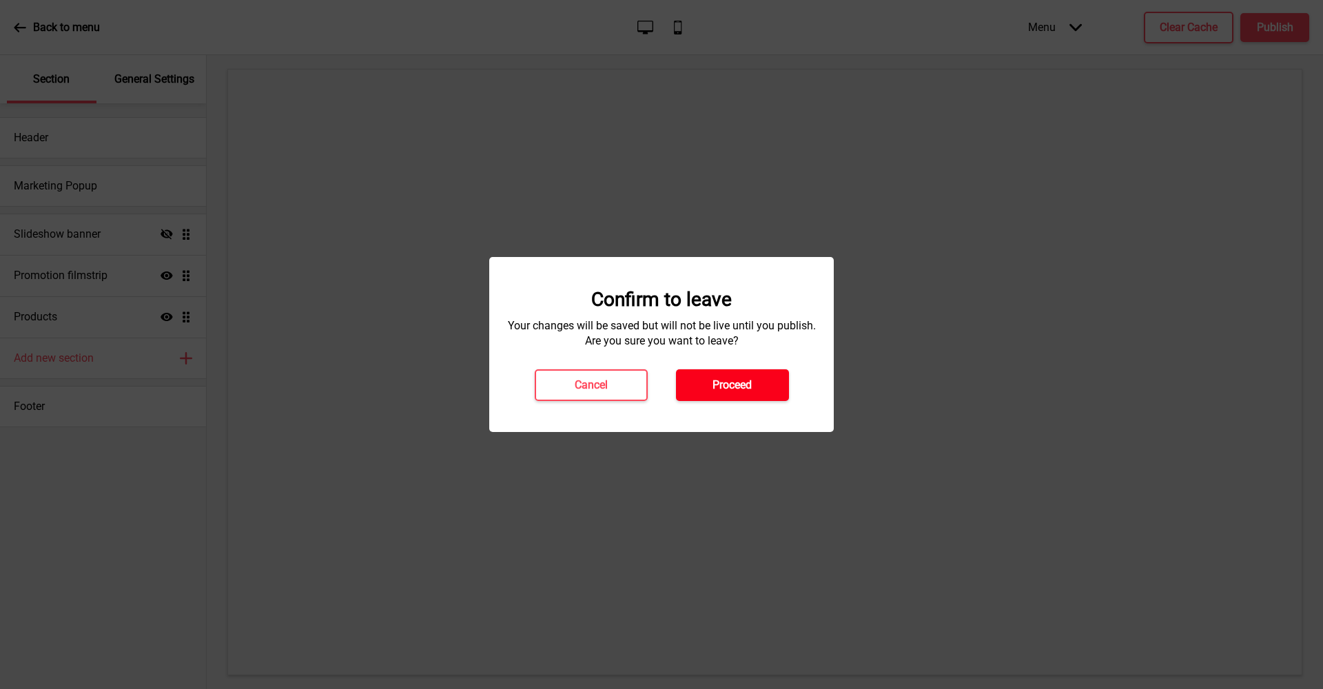
click at [738, 389] on h4 "Proceed" at bounding box center [732, 385] width 39 height 15
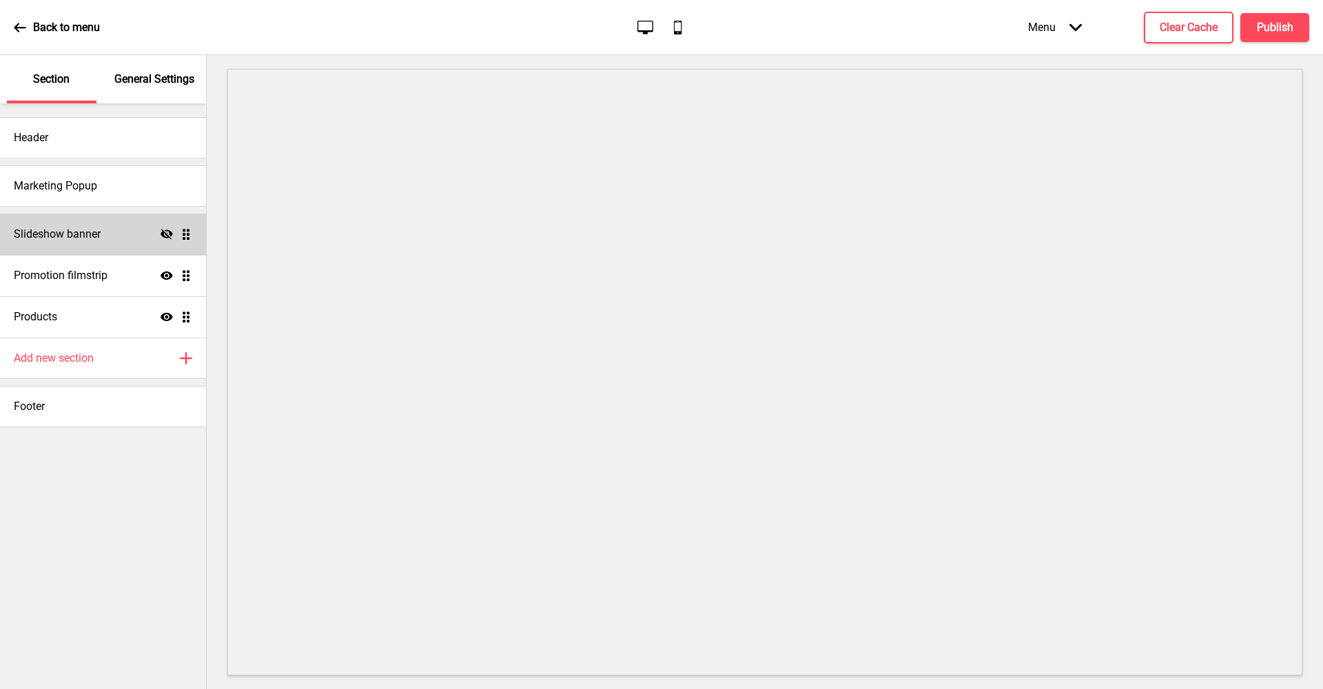
click at [169, 230] on icon "Hide" at bounding box center [167, 234] width 12 height 12
click at [182, 234] on ul "Slideshow banner Show Drag Promotion filmstrip Show Drag Products Show Drag" at bounding box center [103, 276] width 206 height 124
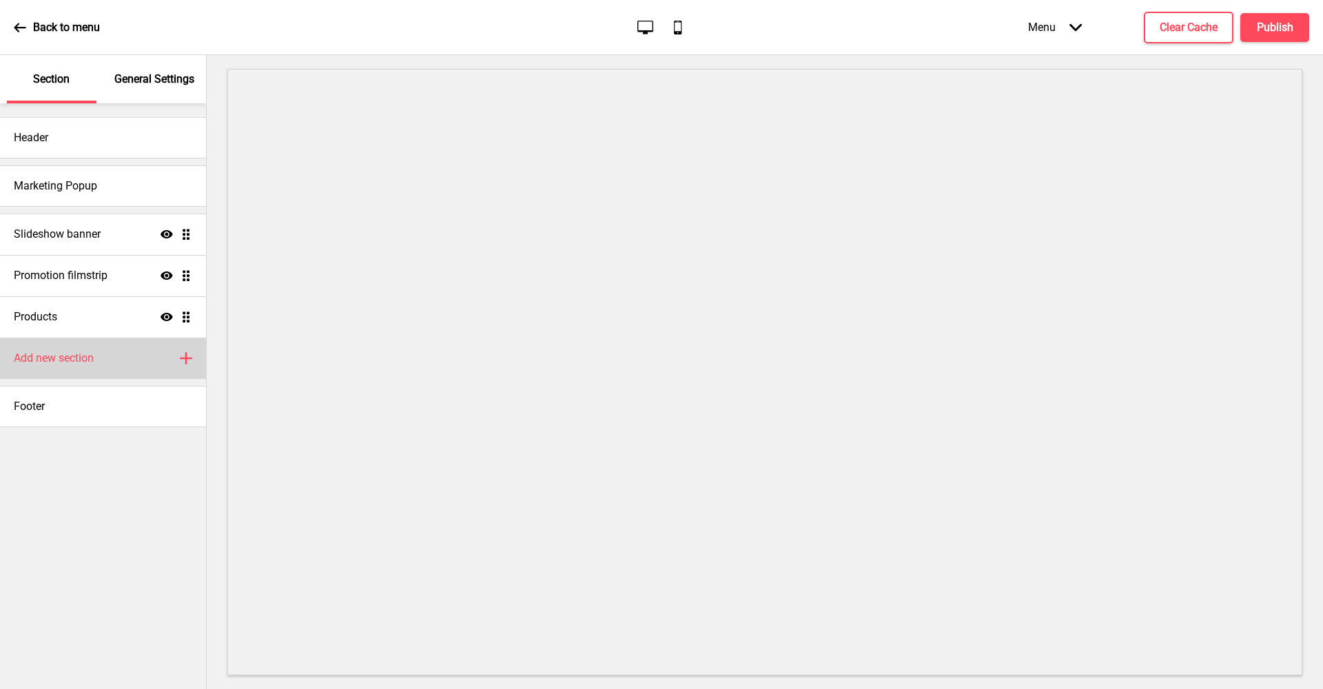
click at [174, 365] on div "Add new section Plus" at bounding box center [103, 358] width 206 height 41
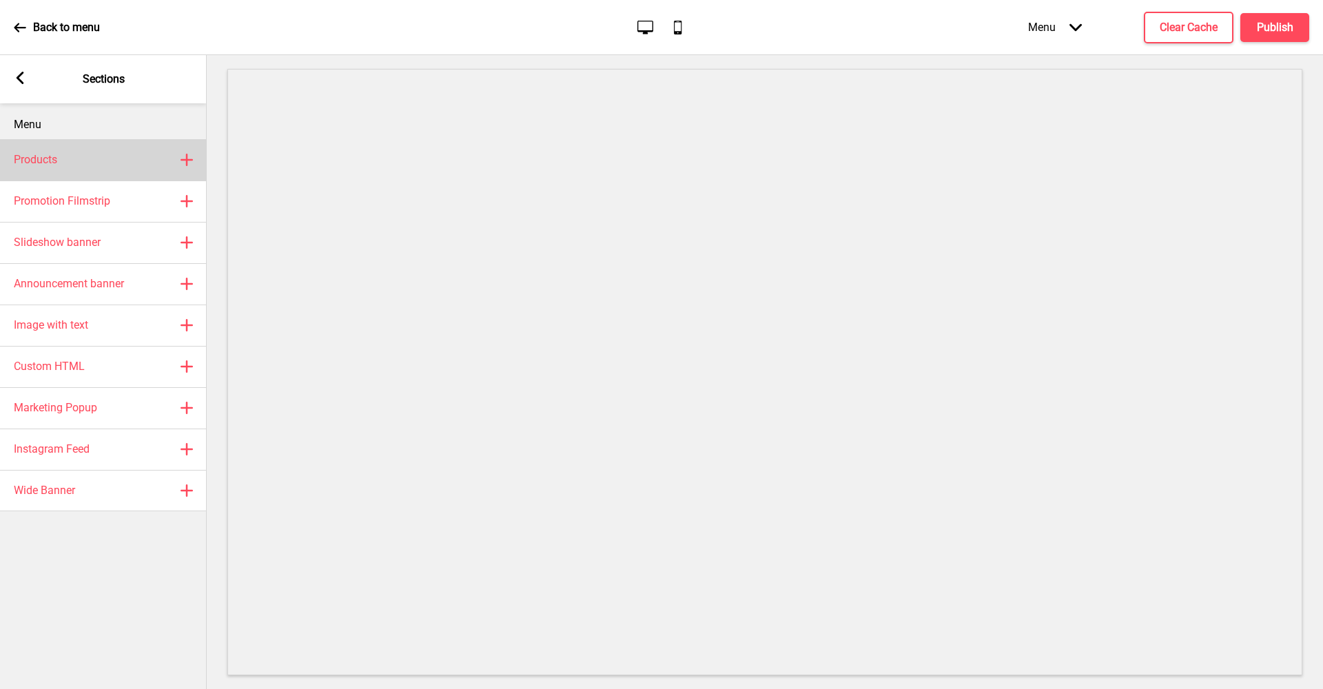
click at [145, 155] on div "Products Plus" at bounding box center [103, 159] width 207 height 41
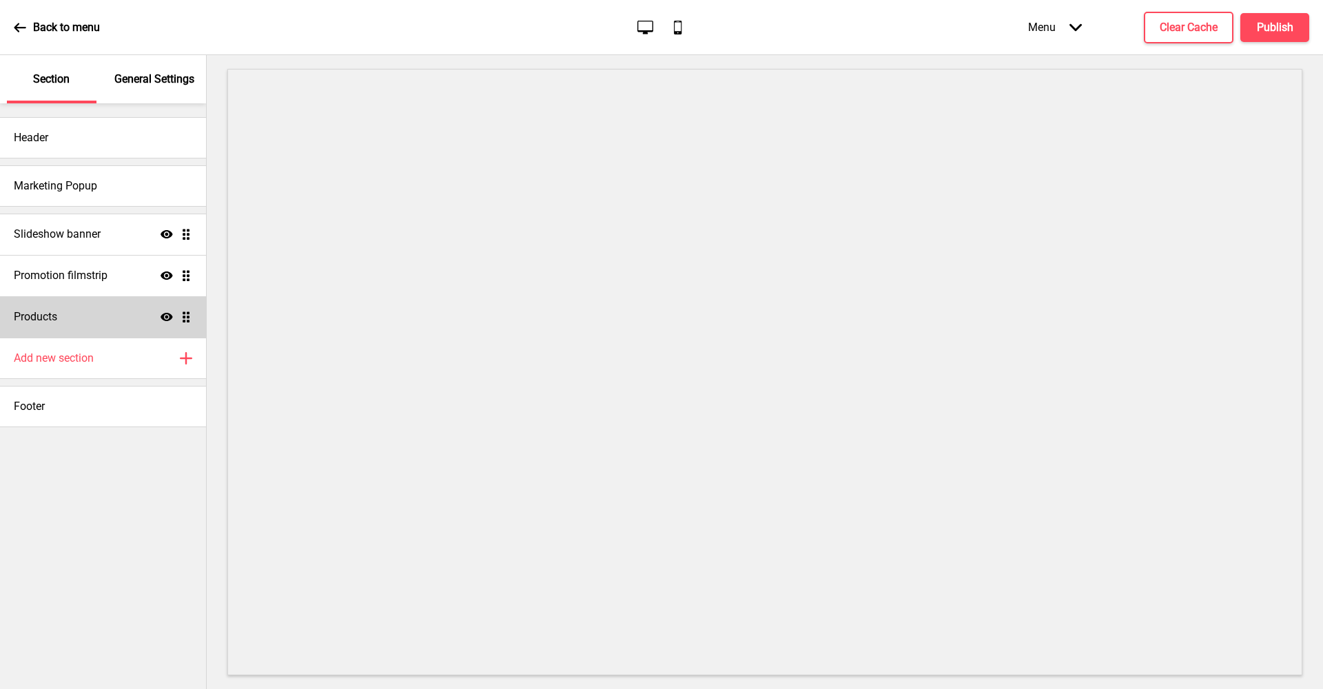
click at [127, 325] on div "Products Show Drag" at bounding box center [103, 316] width 206 height 41
select select "side"
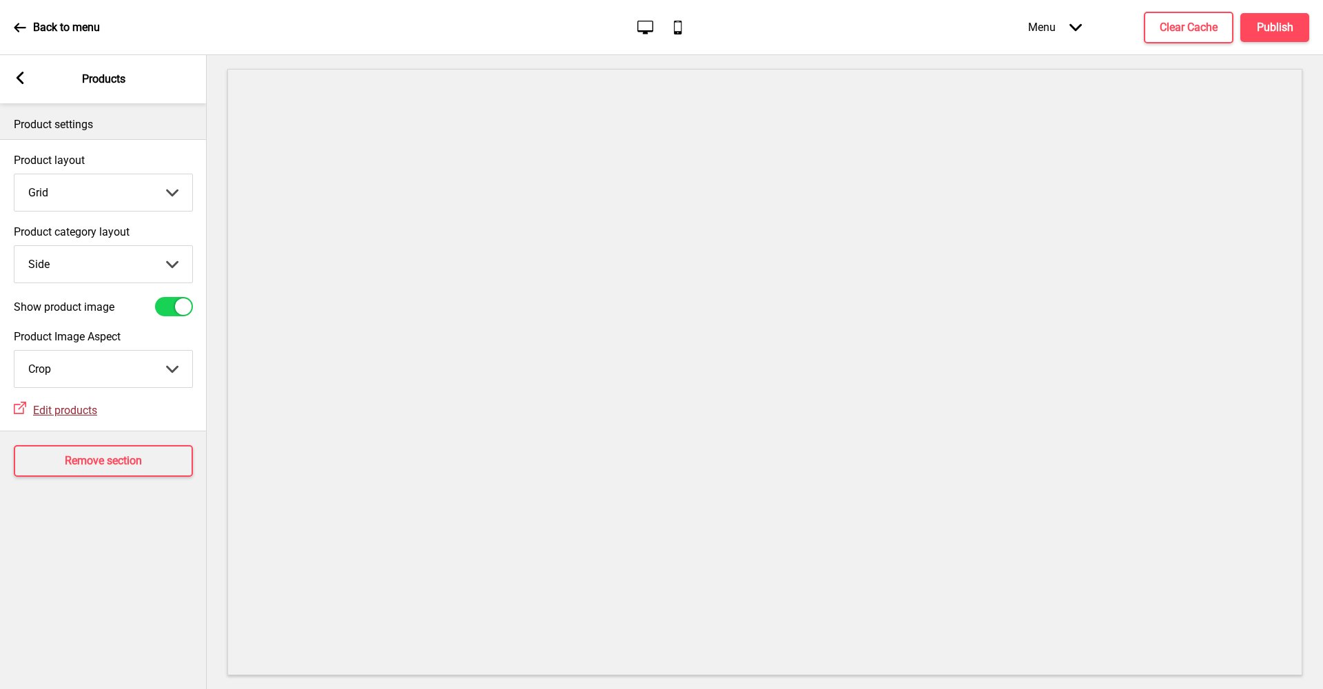
click at [71, 413] on span "Edit products" at bounding box center [65, 410] width 64 height 13
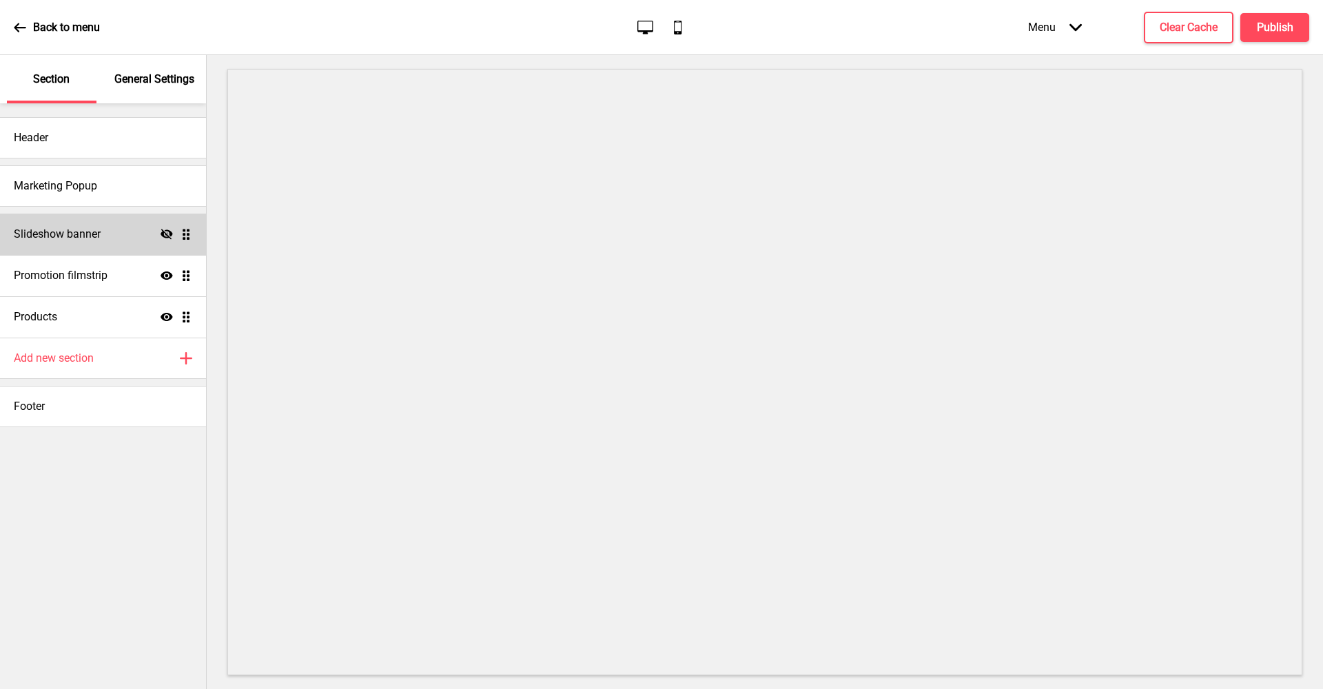
click at [170, 235] on icon at bounding box center [167, 234] width 12 height 10
click at [164, 237] on icon at bounding box center [167, 234] width 12 height 8
